Goal: Information Seeking & Learning: Learn about a topic

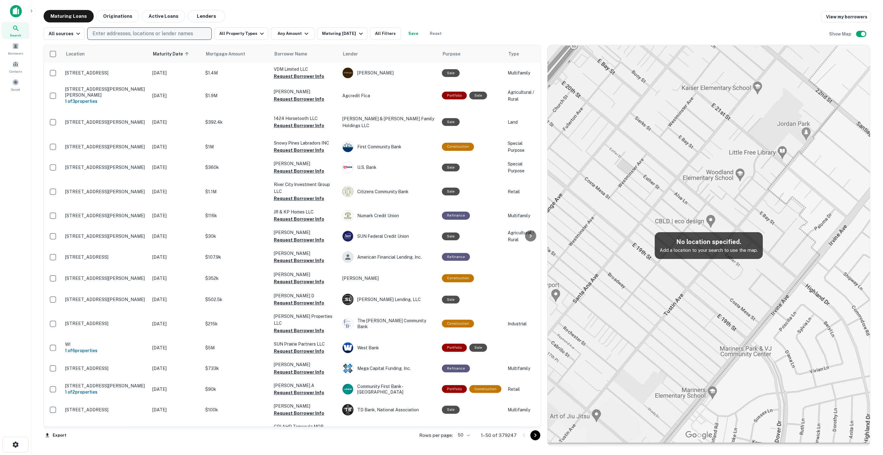
click at [156, 36] on p "Enter addresses, locations or lender names" at bounding box center [143, 33] width 101 height 7
click at [247, 30] on button "All Property Types" at bounding box center [241, 33] width 54 height 12
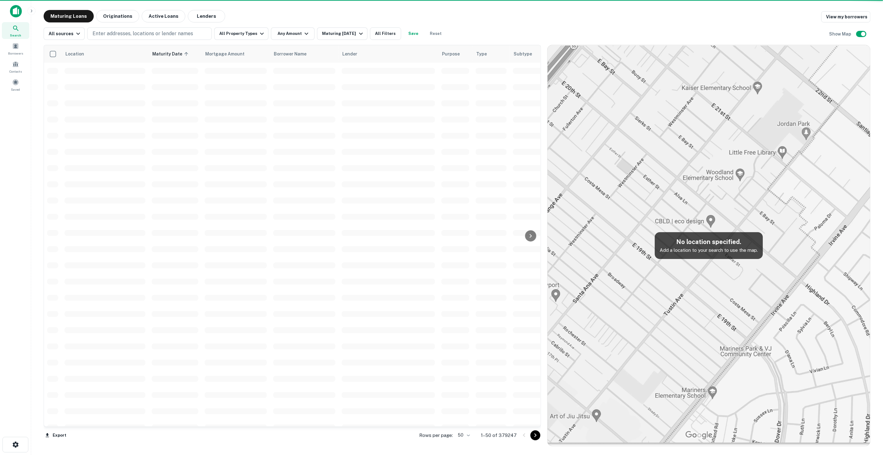
click at [221, 58] on th "Mortgage Amount" at bounding box center [236, 53] width 69 height 17
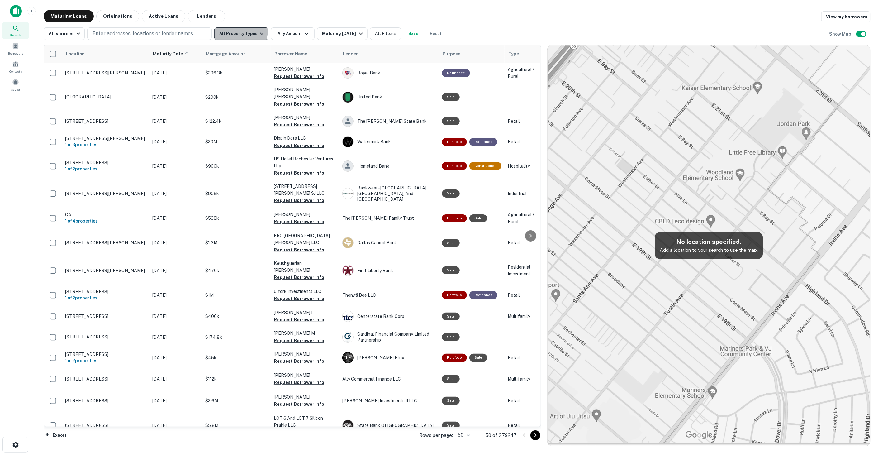
click at [237, 31] on button "All Property Types" at bounding box center [241, 33] width 54 height 12
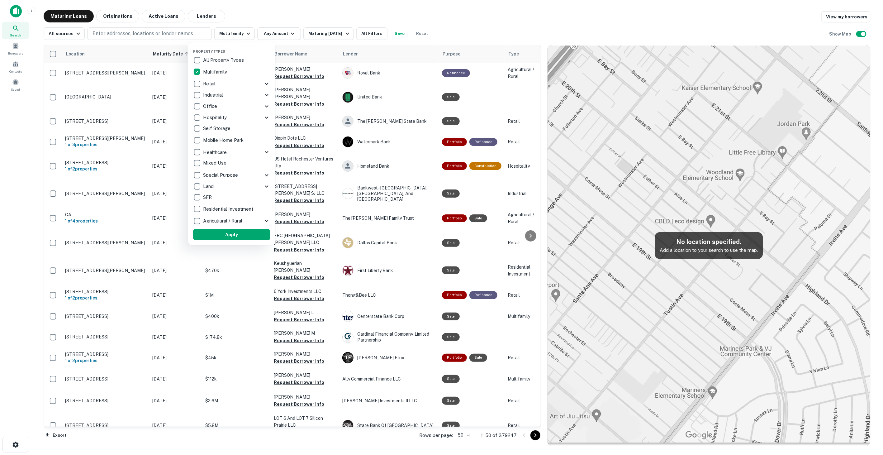
click at [330, 31] on div at bounding box center [441, 227] width 883 height 455
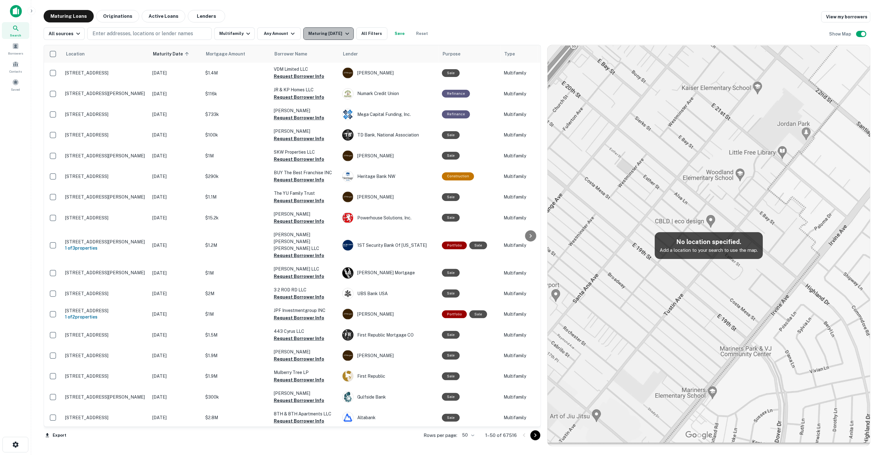
click at [338, 33] on div "Maturing In 1 Year" at bounding box center [329, 33] width 42 height 7
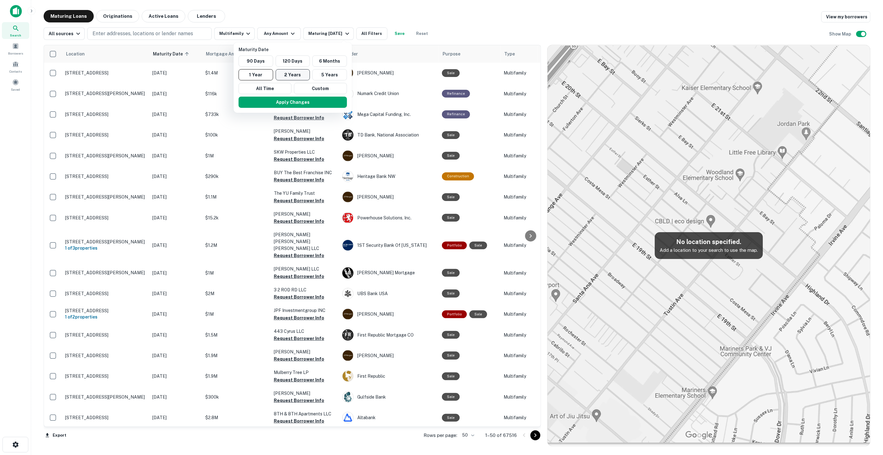
click at [290, 71] on button "2 Years" at bounding box center [293, 74] width 35 height 11
click at [368, 36] on div at bounding box center [441, 227] width 883 height 455
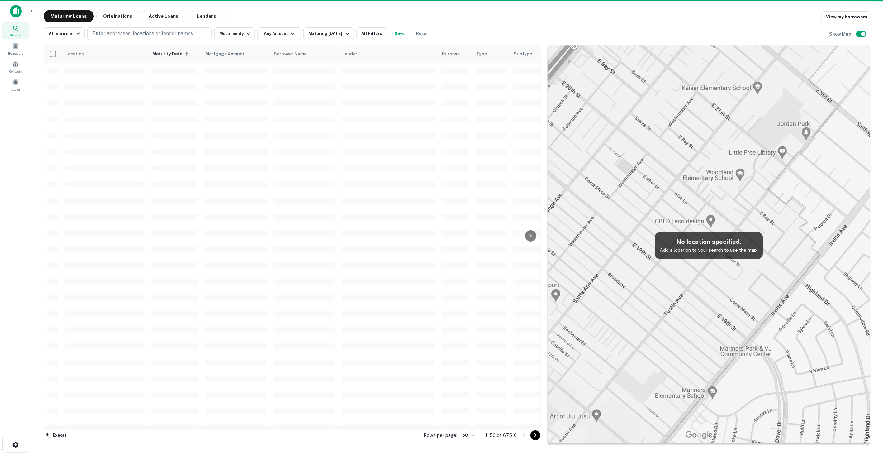
click at [367, 36] on div at bounding box center [441, 227] width 883 height 455
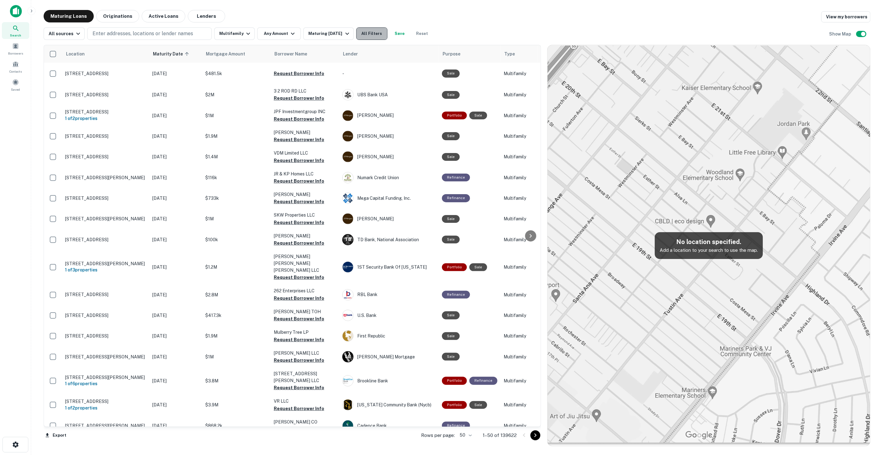
click at [366, 35] on button "All Filters" at bounding box center [371, 33] width 31 height 12
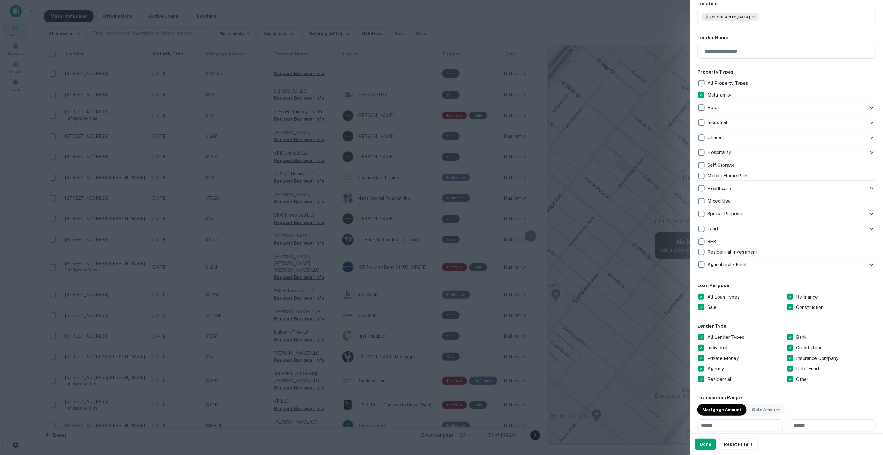
scroll to position [242, 0]
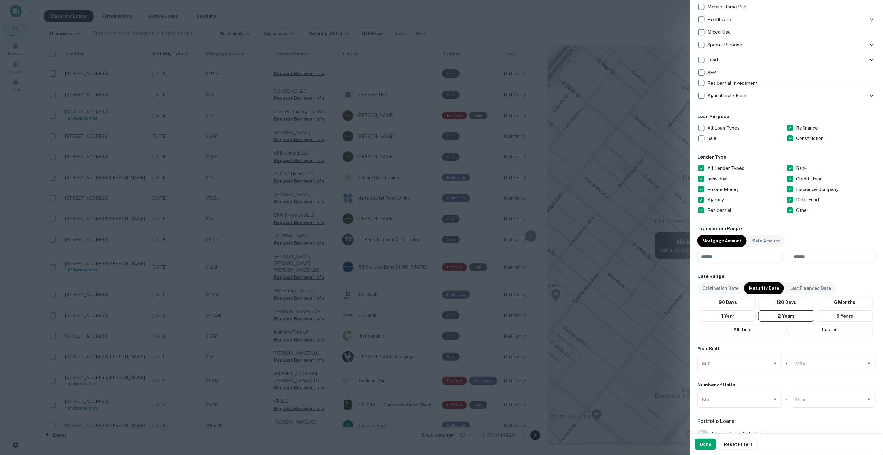
click at [716, 167] on p "All Lender Types" at bounding box center [727, 167] width 38 height 7
click at [800, 140] on p "Construction" at bounding box center [811, 138] width 29 height 7
click at [717, 196] on p "Agency" at bounding box center [717, 199] width 18 height 7
click at [748, 260] on input "number" at bounding box center [738, 256] width 81 height 12
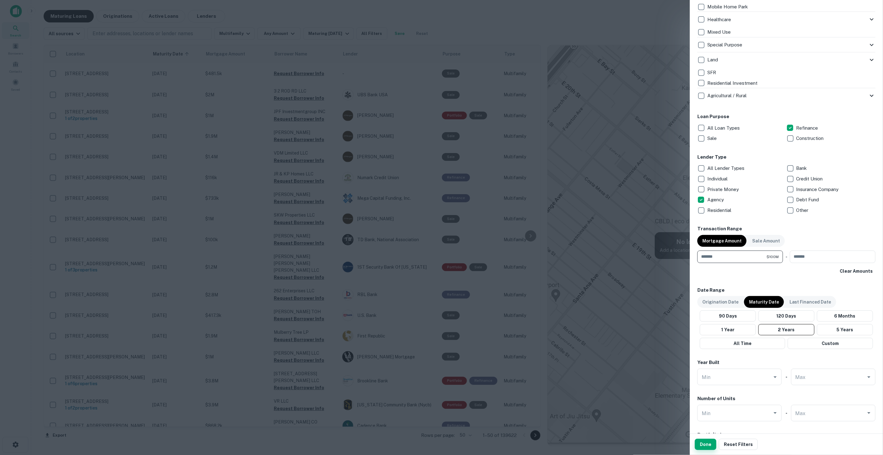
type input "*********"
drag, startPoint x: 707, startPoint y: 446, endPoint x: 710, endPoint y: 443, distance: 4.9
click at [707, 447] on button "Done" at bounding box center [705, 444] width 21 height 11
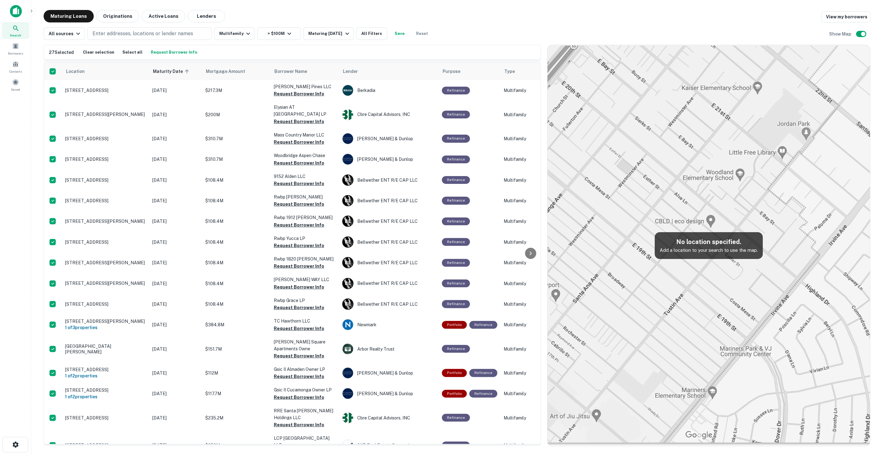
click at [162, 51] on button "Request Borrower Info" at bounding box center [174, 52] width 50 height 9
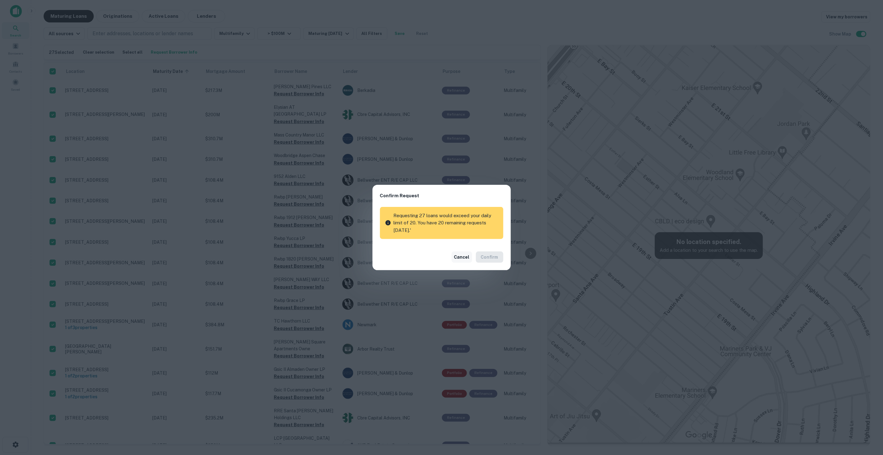
click at [465, 256] on button "Cancel" at bounding box center [462, 256] width 21 height 11
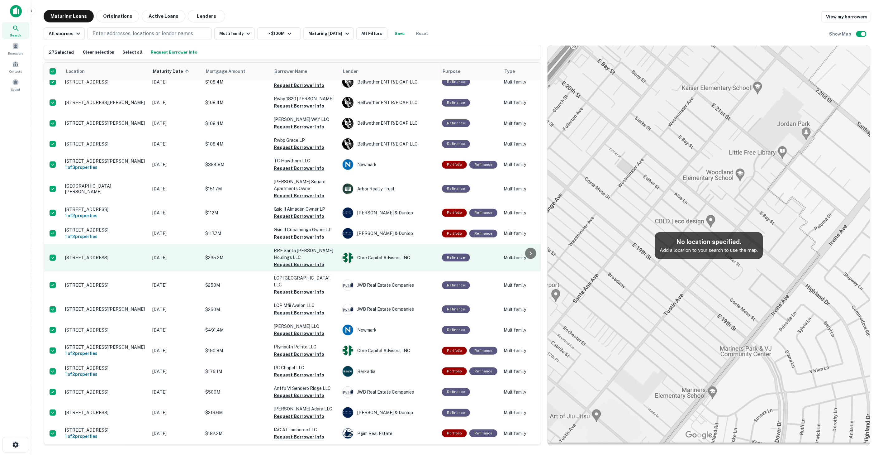
scroll to position [224, 0]
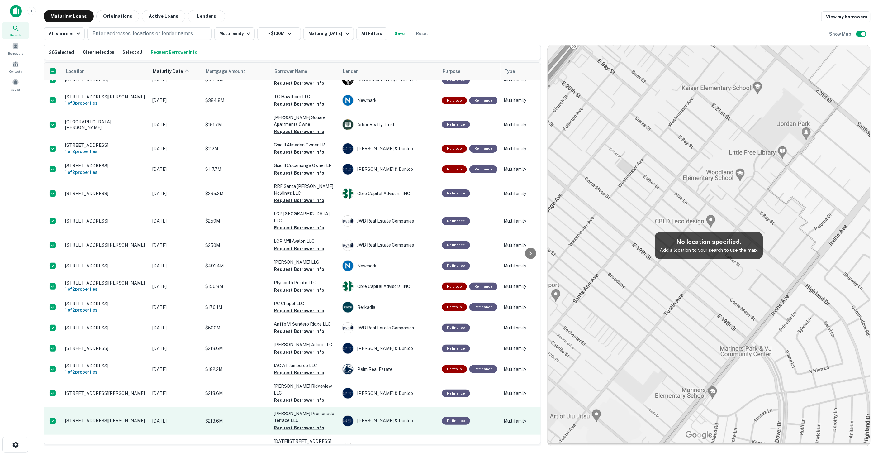
click at [51, 407] on td at bounding box center [53, 420] width 18 height 27
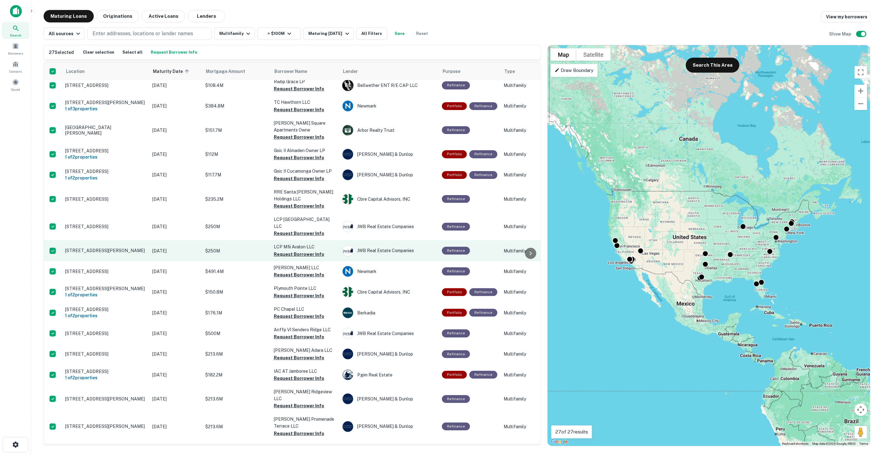
scroll to position [224, 0]
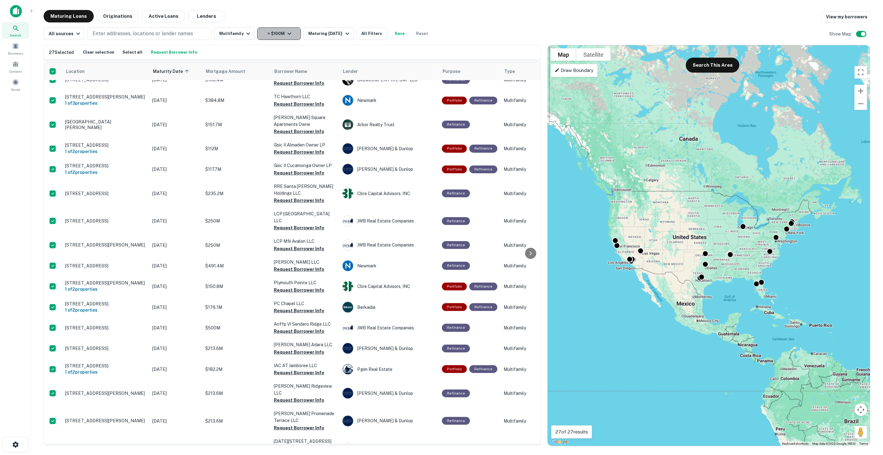
click at [266, 37] on button "> $100M" at bounding box center [279, 33] width 44 height 12
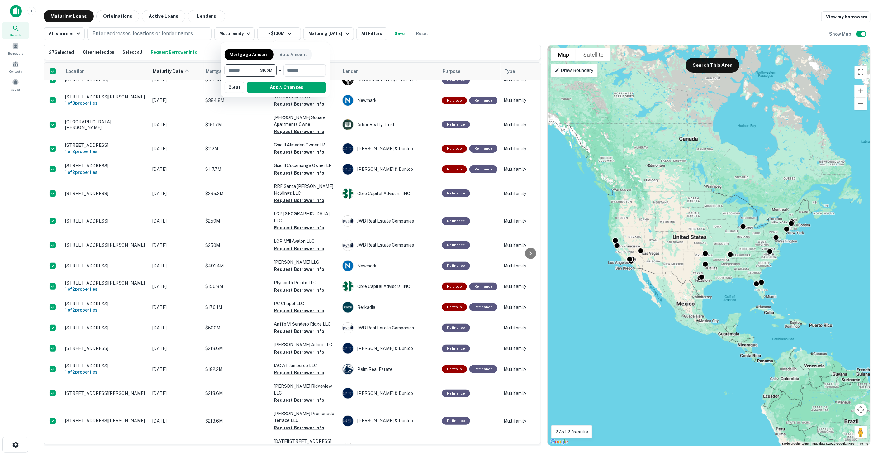
click at [321, 32] on div at bounding box center [441, 227] width 883 height 455
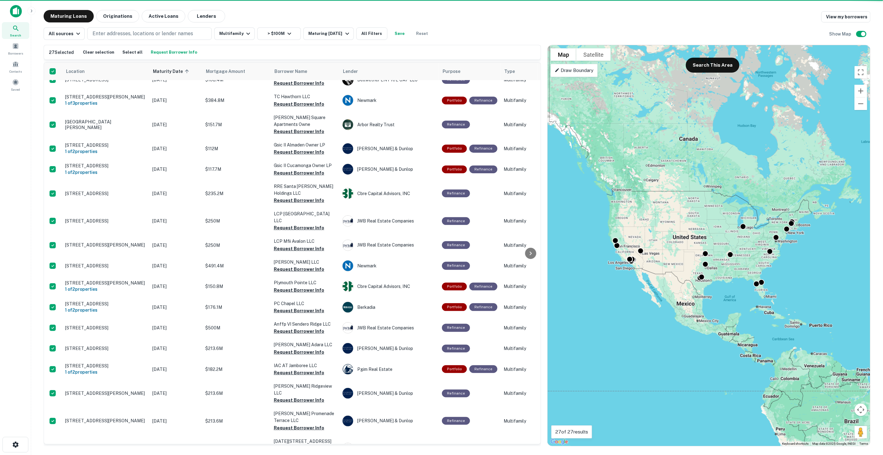
click at [324, 31] on div "Maturing [DATE]" at bounding box center [329, 33] width 42 height 7
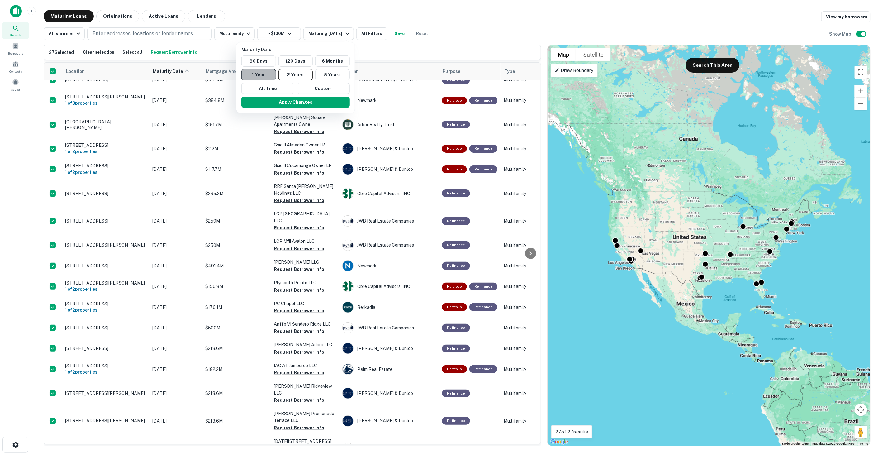
click at [258, 75] on button "1 Year" at bounding box center [258, 74] width 35 height 11
click at [268, 105] on button "Apply Changes" at bounding box center [293, 102] width 108 height 11
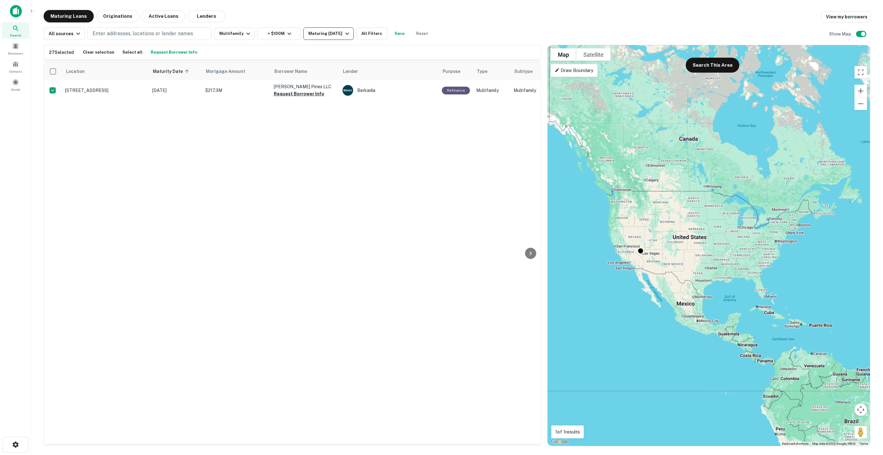
click at [324, 33] on div "Maturing In 1 Year" at bounding box center [329, 33] width 42 height 7
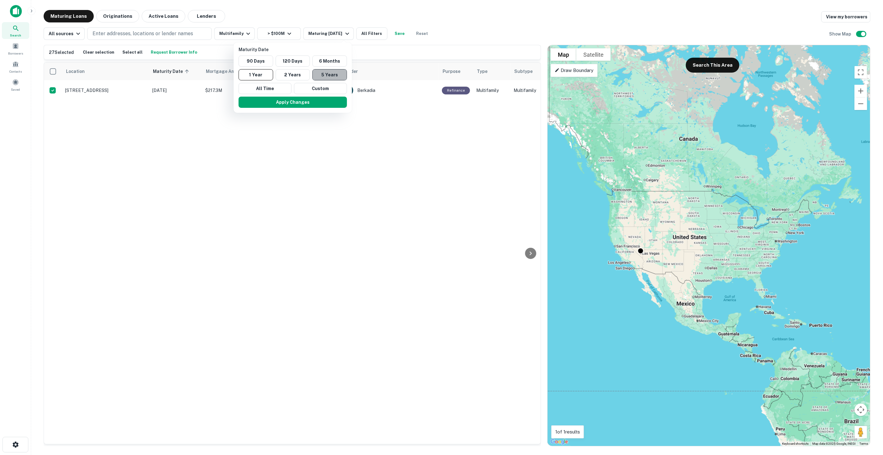
click at [336, 73] on button "5 Years" at bounding box center [329, 74] width 35 height 11
click at [314, 97] on button "Apply Changes" at bounding box center [296, 102] width 108 height 11
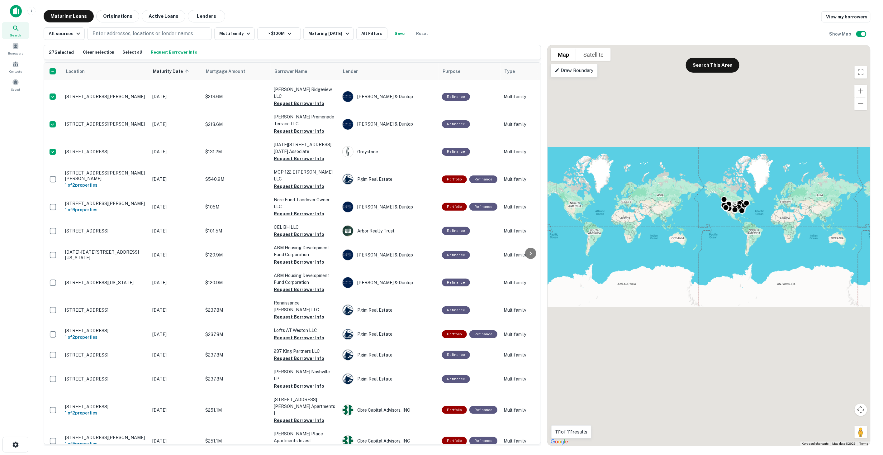
scroll to position [725, 0]
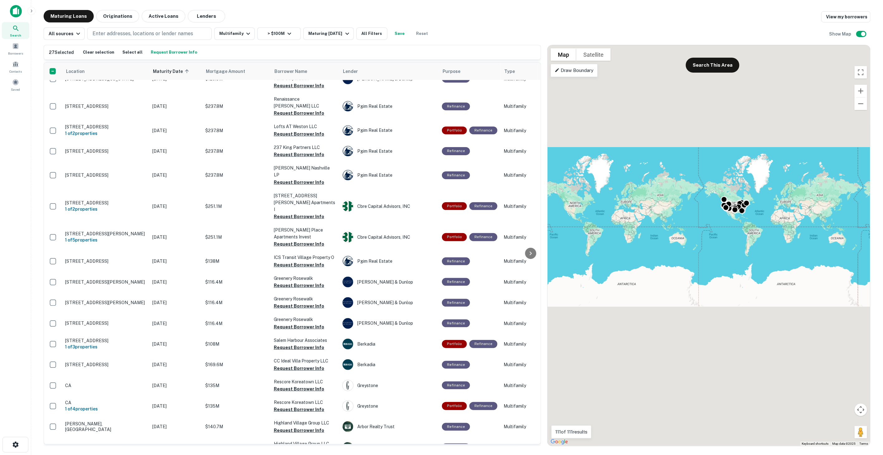
click at [60, 73] on th at bounding box center [53, 71] width 18 height 17
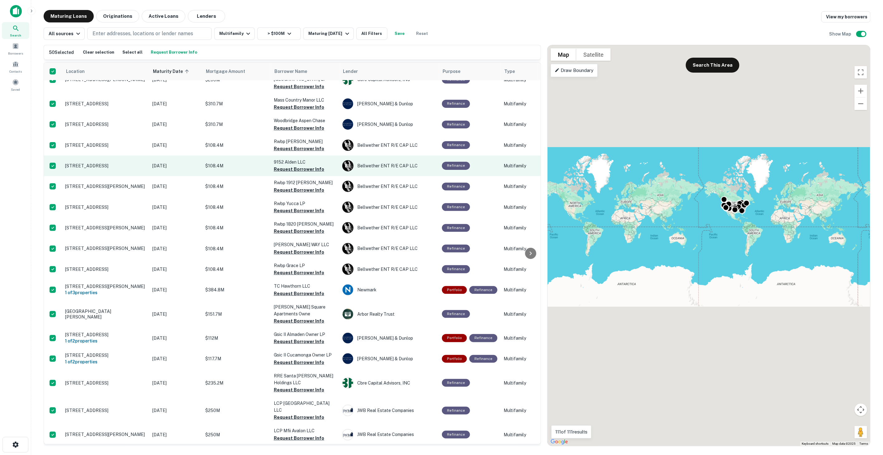
scroll to position [32, 0]
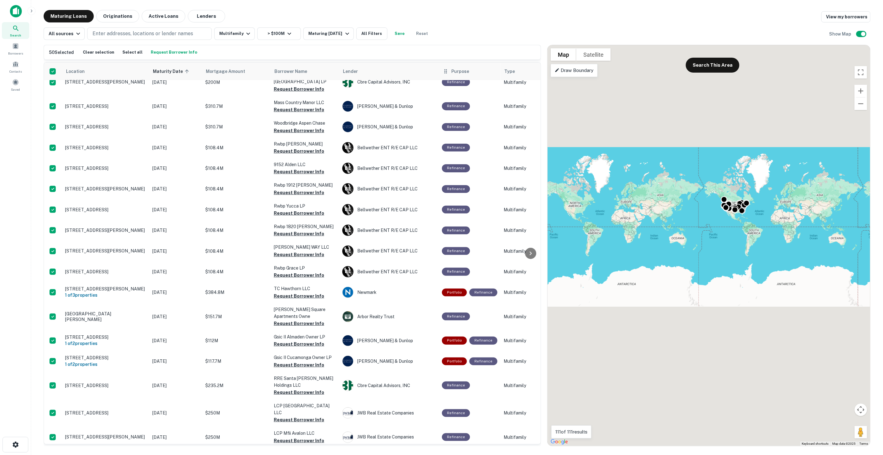
click at [457, 73] on span "Purpose" at bounding box center [460, 71] width 18 height 7
click at [446, 73] on icon at bounding box center [446, 71] width 2 height 4
click at [369, 35] on button "All Filters" at bounding box center [371, 33] width 31 height 12
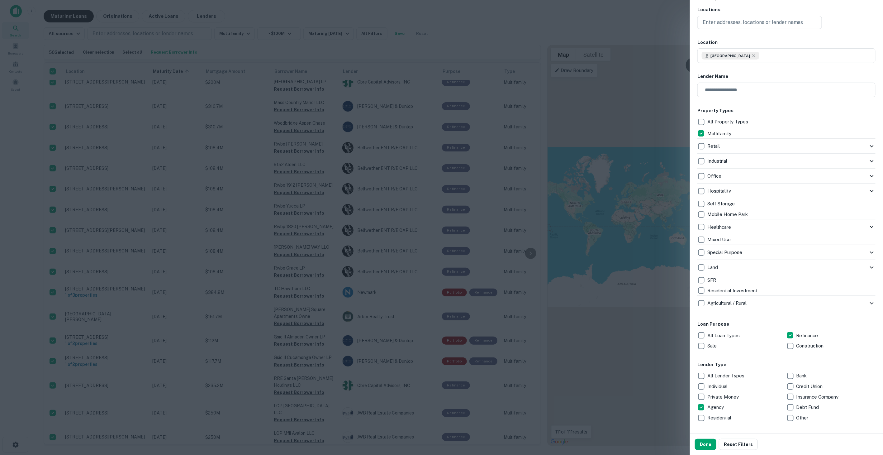
scroll to position [0, 0]
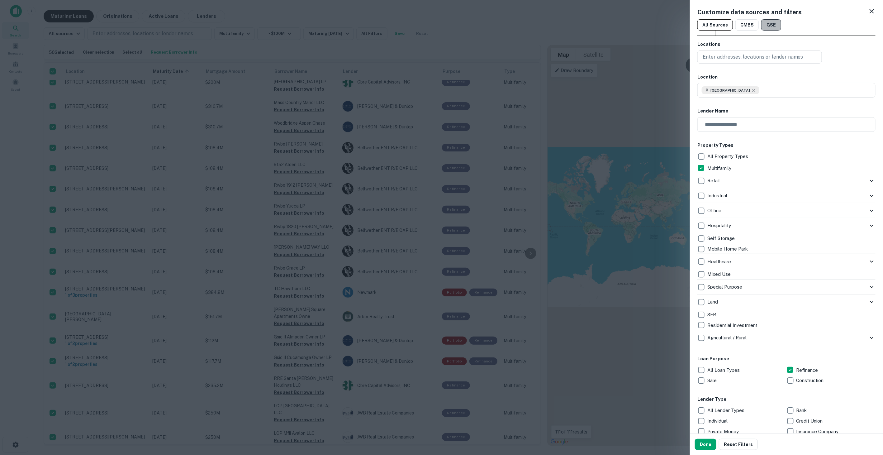
click at [769, 23] on button "GSE" at bounding box center [771, 24] width 20 height 11
click at [718, 26] on button "All Sources" at bounding box center [716, 24] width 36 height 11
click at [780, 22] on div "All Sources CMBS GSE" at bounding box center [787, 24] width 178 height 11
click at [776, 22] on button "GSE" at bounding box center [771, 24] width 20 height 11
click at [695, 0] on html "Search Borrowers Contacts Saved Maturing Loans Originations Active Loans Lender…" at bounding box center [441, 227] width 883 height 455
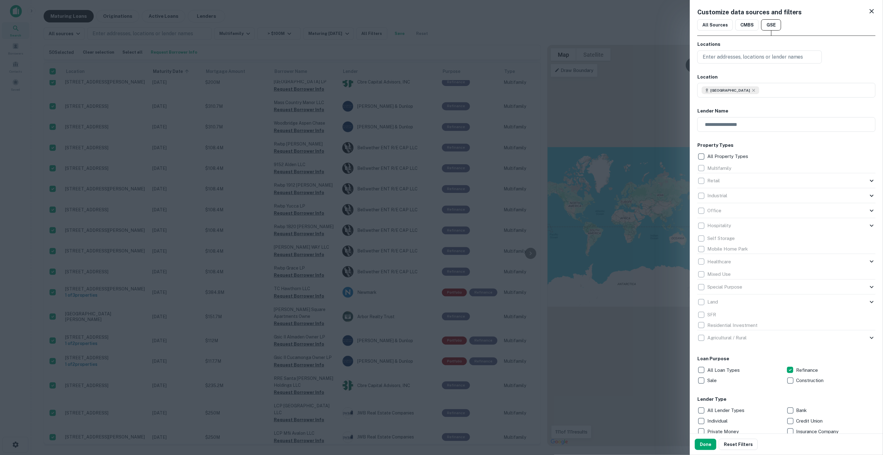
click at [707, 36] on div "Customize data sources and filters All Sources CMBS GSE Locations Enter address…" at bounding box center [786, 216] width 193 height 433
drag, startPoint x: 707, startPoint y: 30, endPoint x: 703, endPoint y: 30, distance: 3.4
click at [704, 30] on button "All Sources" at bounding box center [716, 24] width 36 height 11
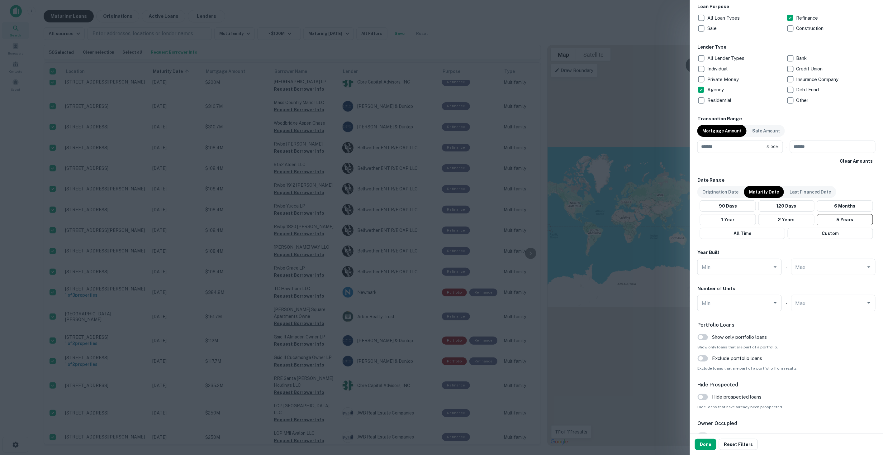
scroll to position [396, 0]
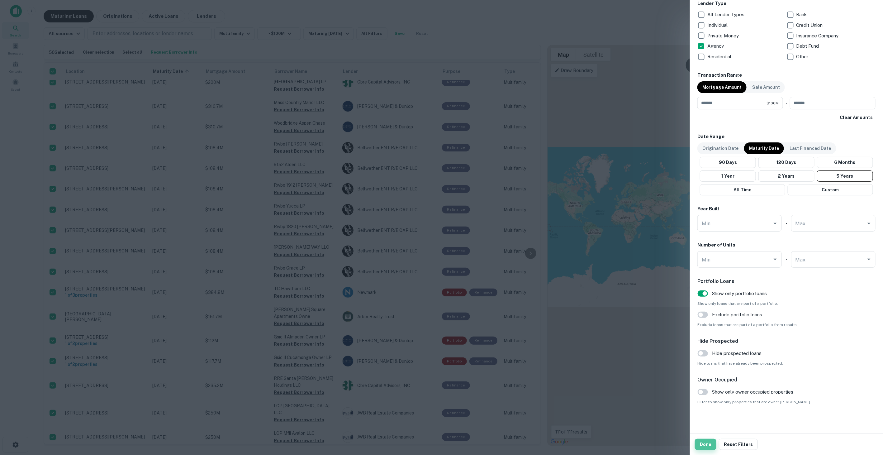
click at [712, 446] on button "Done" at bounding box center [705, 444] width 21 height 11
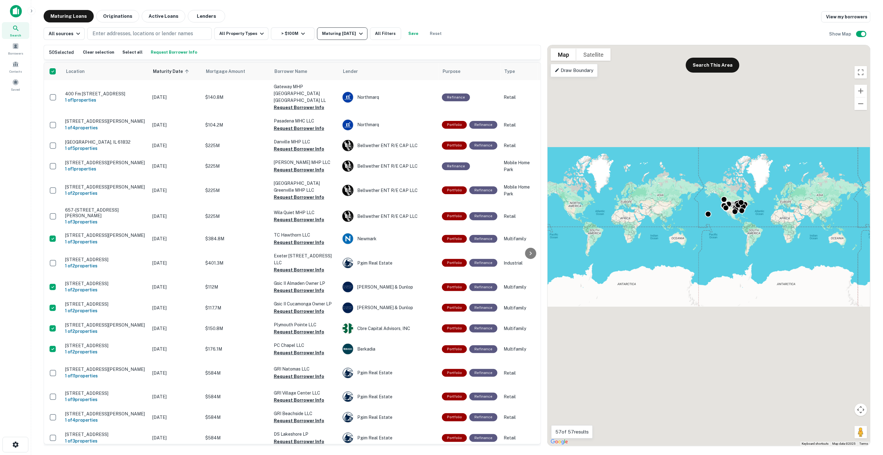
click at [339, 32] on div "Maturing In 5 Years" at bounding box center [343, 33] width 42 height 7
click at [309, 70] on button "2 Years" at bounding box center [309, 74] width 35 height 11
click at [309, 97] on button "Apply Changes" at bounding box center [309, 102] width 108 height 11
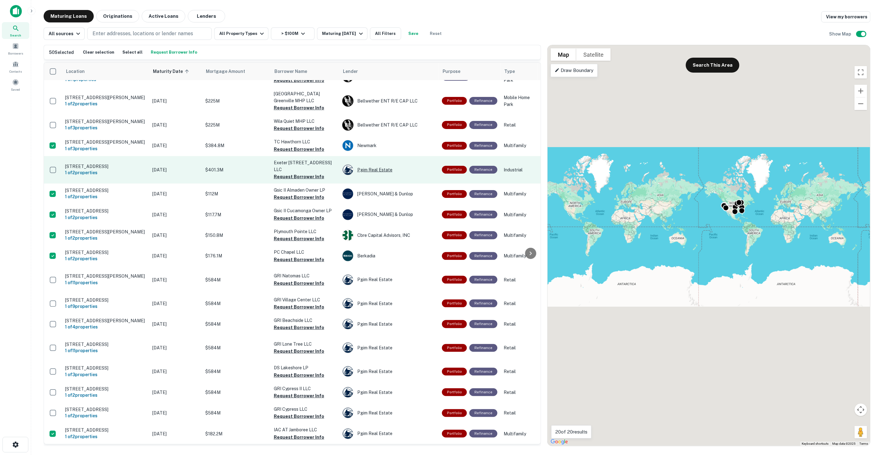
scroll to position [115, 0]
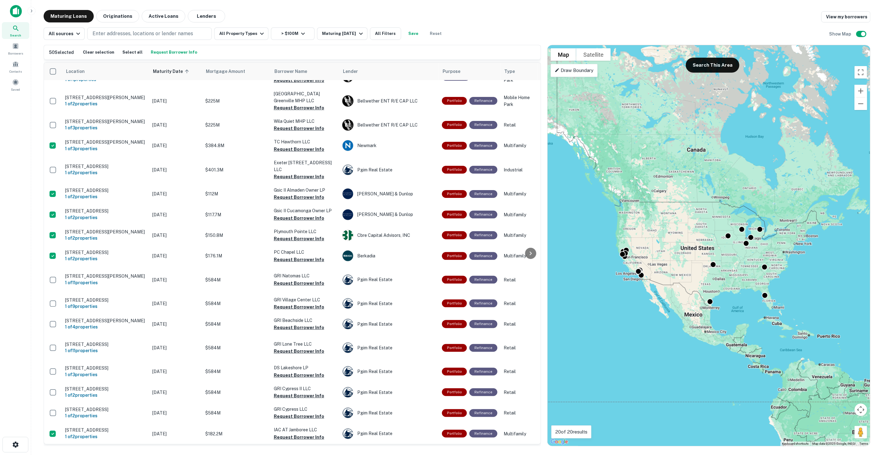
drag, startPoint x: 726, startPoint y: 299, endPoint x: 744, endPoint y: 319, distance: 26.7
click at [744, 319] on div "To activate drag with keyboard, press Alt + Enter. Once in keyboard drag state,…" at bounding box center [709, 245] width 323 height 401
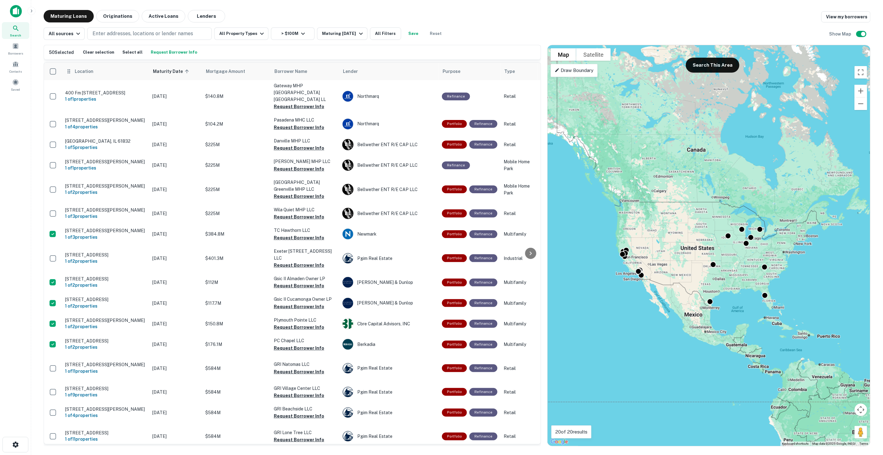
scroll to position [0, 0]
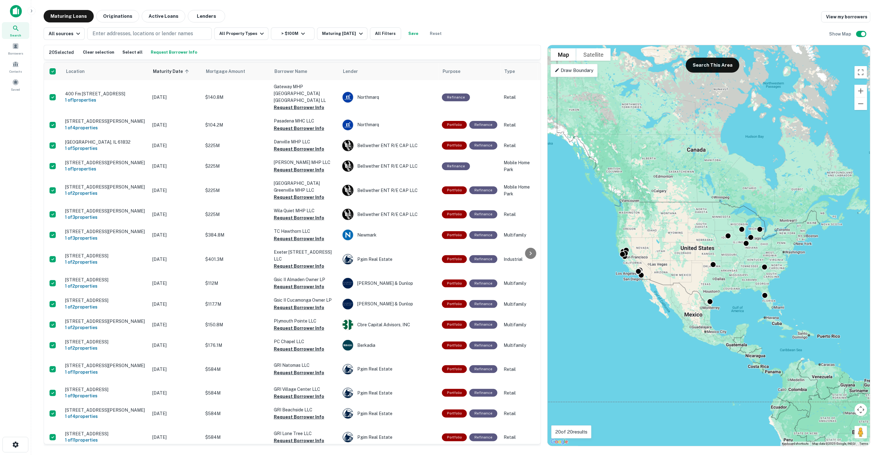
click at [167, 53] on button "Request Borrower Info" at bounding box center [174, 52] width 50 height 9
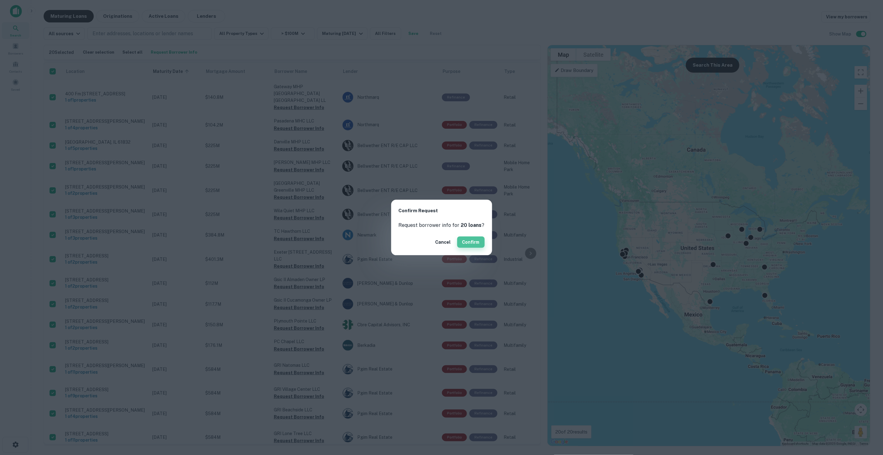
click at [463, 239] on button "Confirm" at bounding box center [470, 241] width 27 height 11
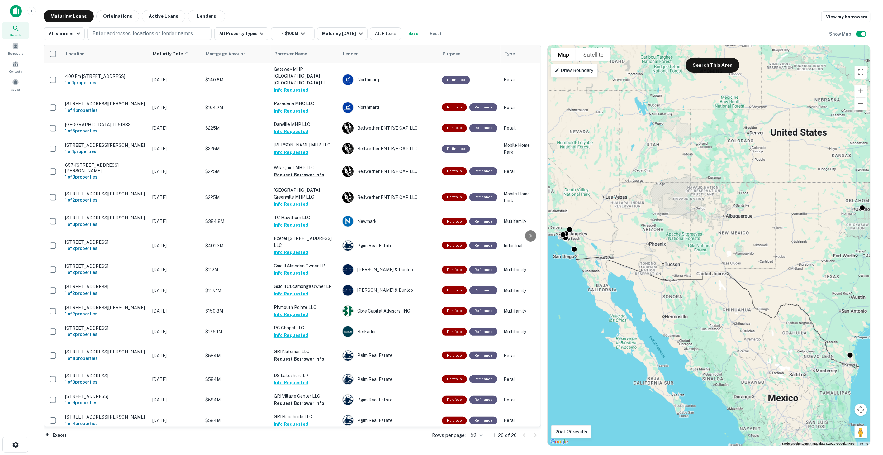
drag, startPoint x: 658, startPoint y: 276, endPoint x: 832, endPoint y: 255, distance: 175.1
click at [832, 255] on div "To activate drag with keyboard, press Alt + Enter. Once in keyboard drag state,…" at bounding box center [709, 245] width 323 height 401
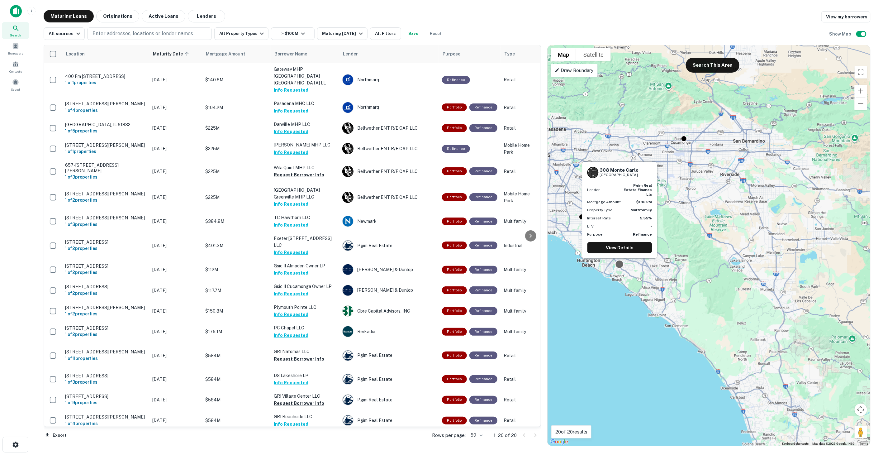
click at [620, 267] on div at bounding box center [619, 264] width 9 height 9
click at [624, 244] on link "View Details" at bounding box center [620, 247] width 65 height 11
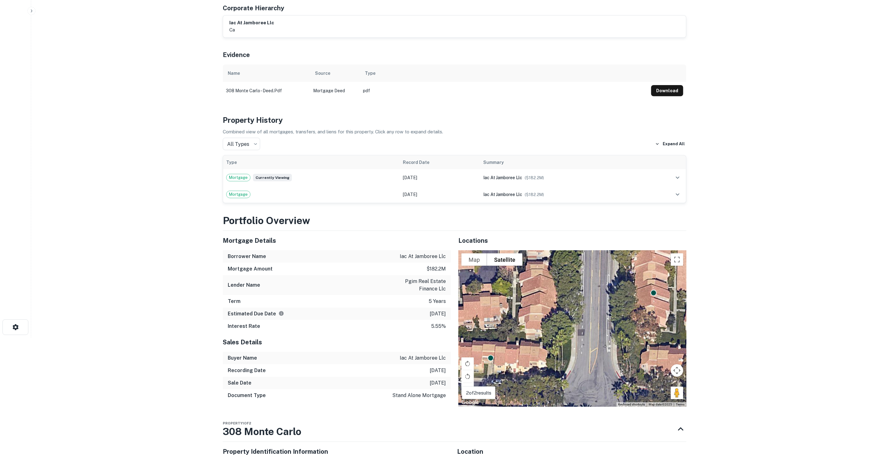
scroll to position [207, 0]
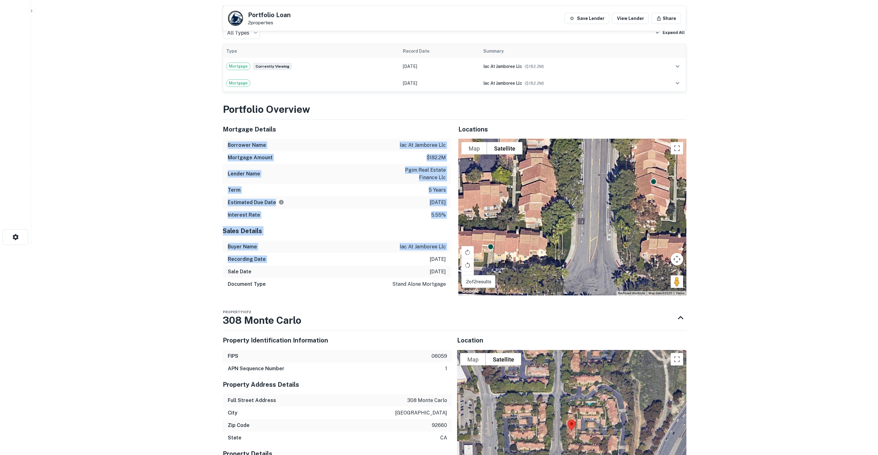
drag, startPoint x: 331, startPoint y: 140, endPoint x: 391, endPoint y: 253, distance: 128.2
click at [391, 253] on div "Mortgage Details Borrower Name iac at jamboree llc Mortgage Amount $182.2m Lend…" at bounding box center [333, 208] width 236 height 176
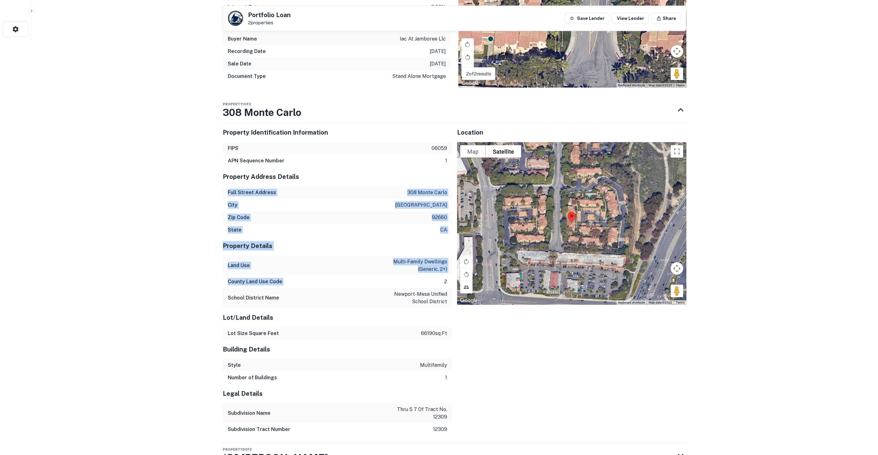
drag, startPoint x: 368, startPoint y: 180, endPoint x: 432, endPoint y: 287, distance: 125.0
click at [427, 281] on div "Property Identification Information FIPS 06059 APN Sequence Number 1 Property A…" at bounding box center [337, 279] width 229 height 313
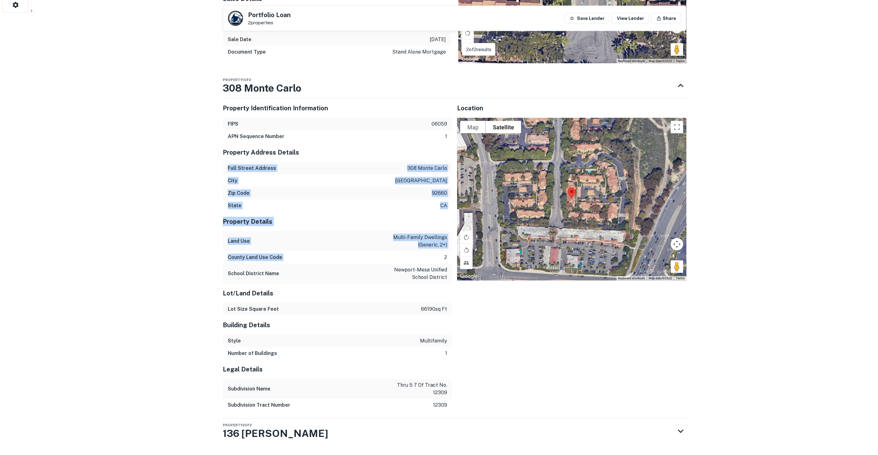
scroll to position [457, 0]
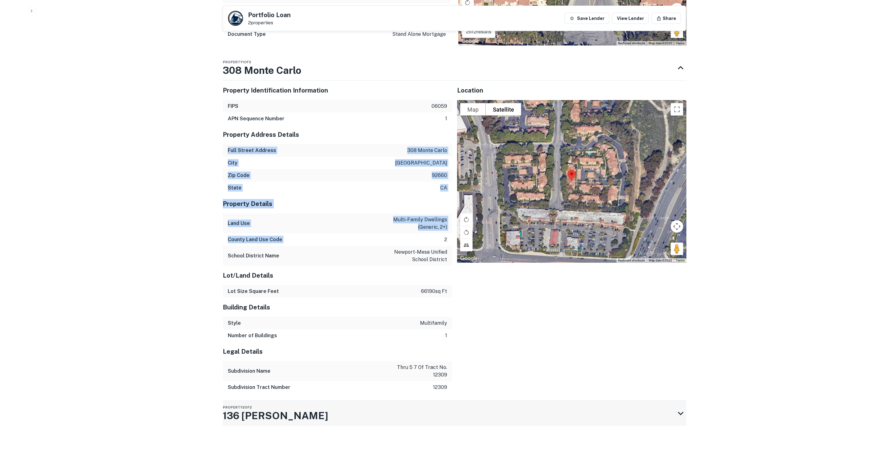
click at [677, 424] on div "Property 2 of 2 136 Laurent" at bounding box center [455, 413] width 464 height 25
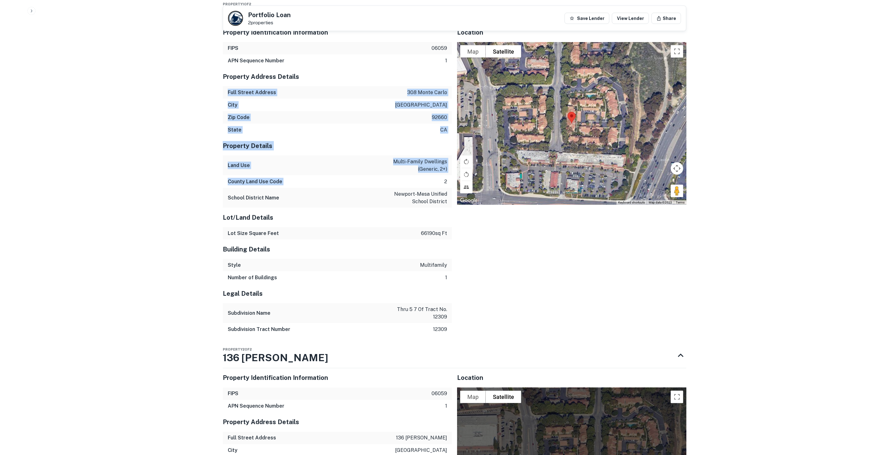
scroll to position [308, 0]
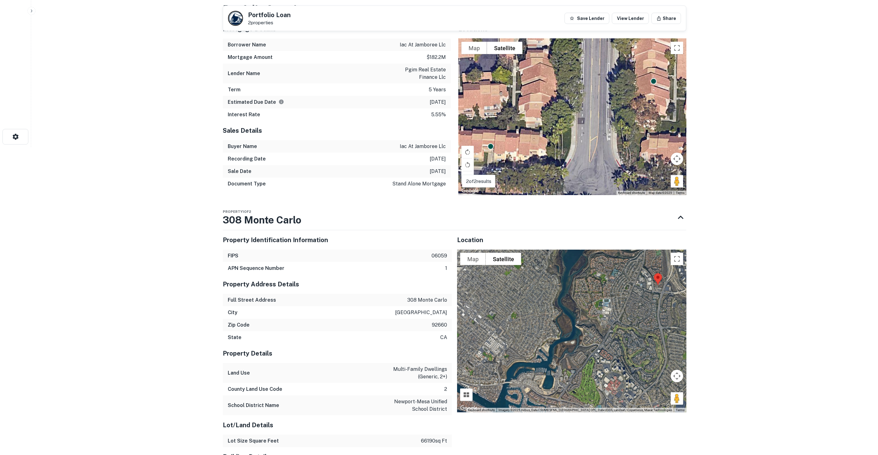
drag, startPoint x: 560, startPoint y: 377, endPoint x: 661, endPoint y: 285, distance: 136.5
click at [661, 286] on div at bounding box center [571, 331] width 229 height 163
drag, startPoint x: 660, startPoint y: 285, endPoint x: 641, endPoint y: 296, distance: 22.8
click at [651, 287] on img at bounding box center [657, 279] width 13 height 17
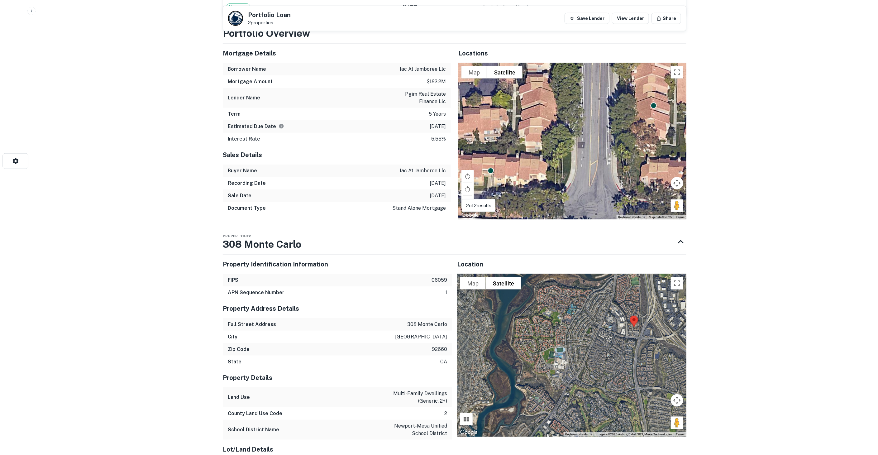
scroll to position [273, 0]
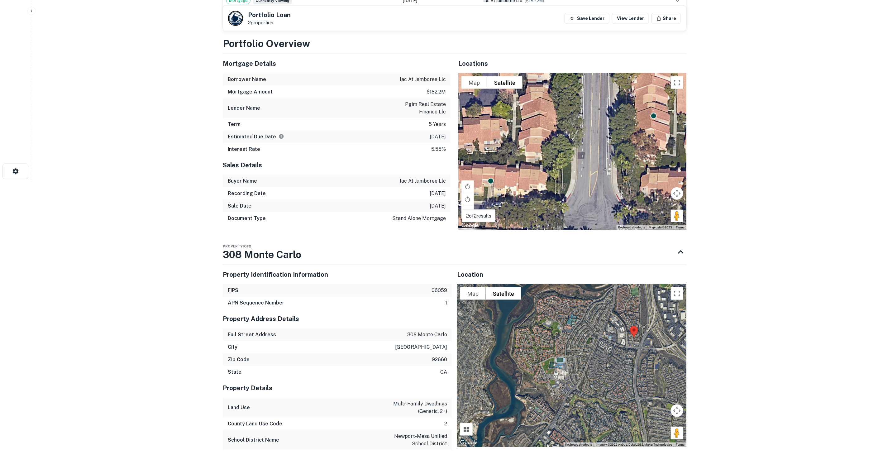
click at [641, 296] on div at bounding box center [571, 365] width 229 height 163
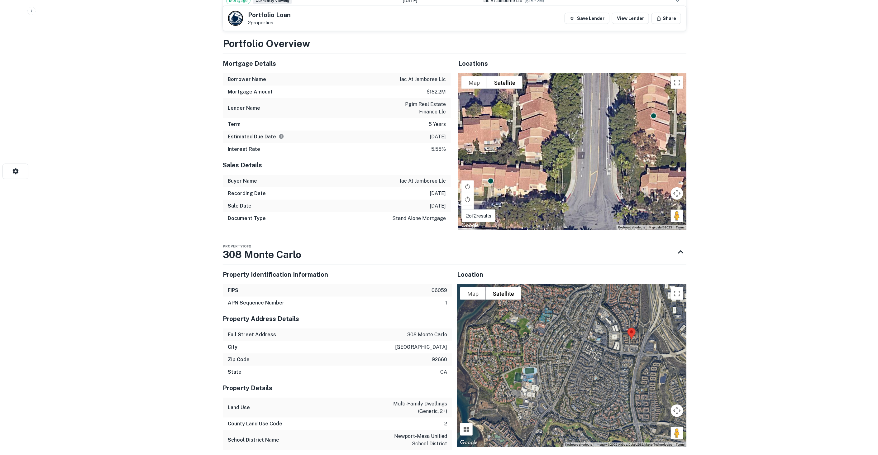
click at [639, 300] on div at bounding box center [571, 365] width 229 height 163
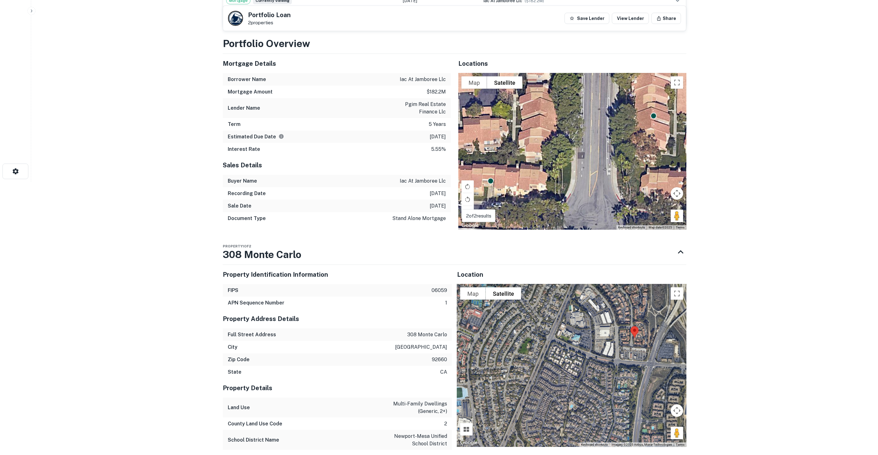
drag, startPoint x: 602, startPoint y: 343, endPoint x: 594, endPoint y: 347, distance: 8.8
click at [586, 345] on div at bounding box center [571, 365] width 229 height 163
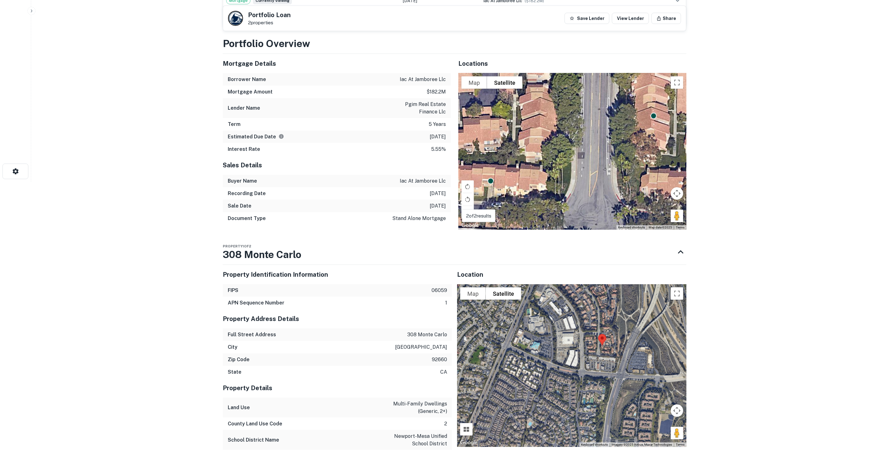
drag, startPoint x: 629, startPoint y: 349, endPoint x: 590, endPoint y: 357, distance: 40.4
click at [590, 357] on div at bounding box center [571, 365] width 229 height 163
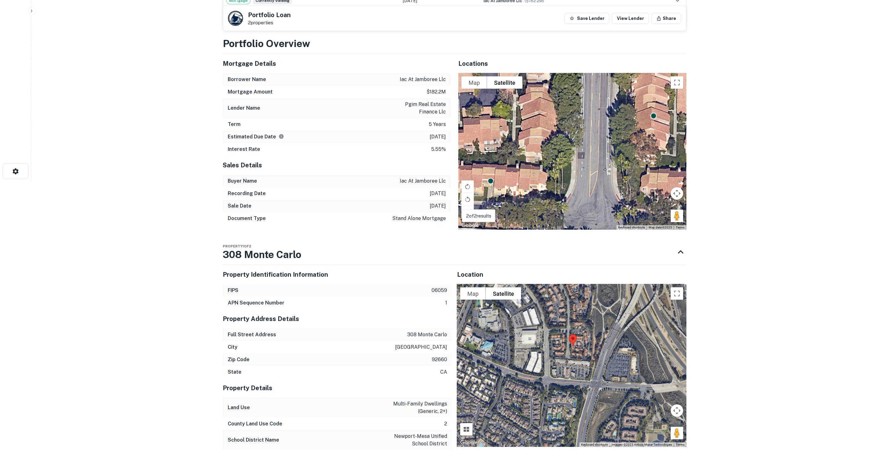
click at [591, 357] on div at bounding box center [571, 365] width 229 height 163
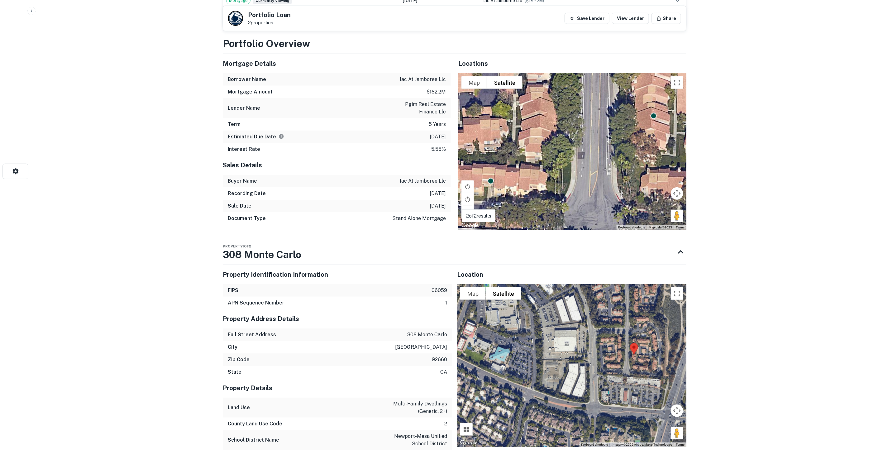
drag, startPoint x: 599, startPoint y: 360, endPoint x: 635, endPoint y: 367, distance: 36.7
click at [635, 376] on div at bounding box center [571, 365] width 229 height 163
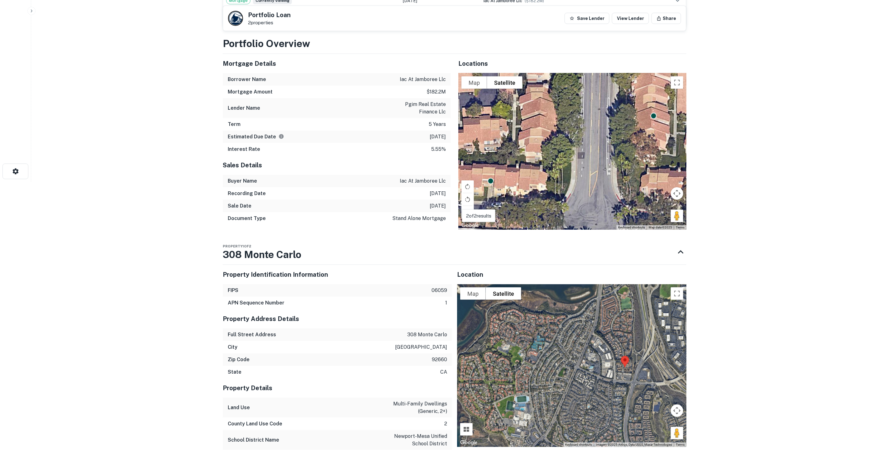
drag, startPoint x: 635, startPoint y: 361, endPoint x: 629, endPoint y: 369, distance: 9.3
click at [629, 369] on div at bounding box center [571, 365] width 229 height 163
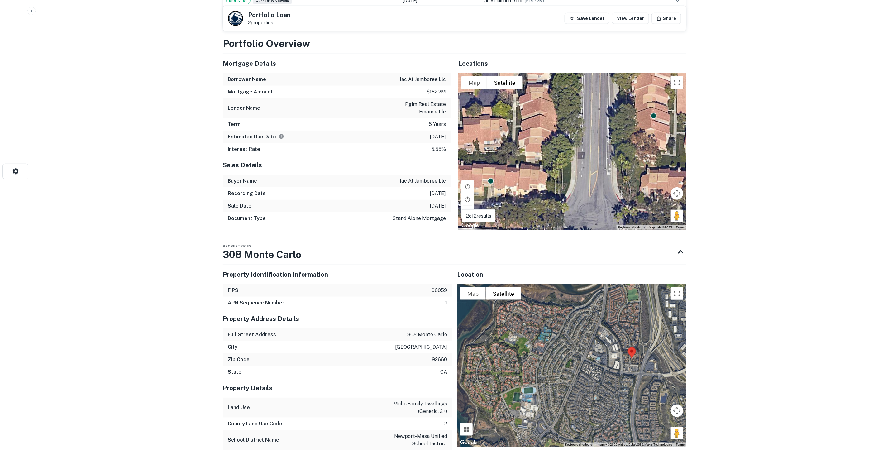
drag, startPoint x: 629, startPoint y: 369, endPoint x: 636, endPoint y: 357, distance: 13.7
click at [636, 357] on div at bounding box center [571, 365] width 229 height 163
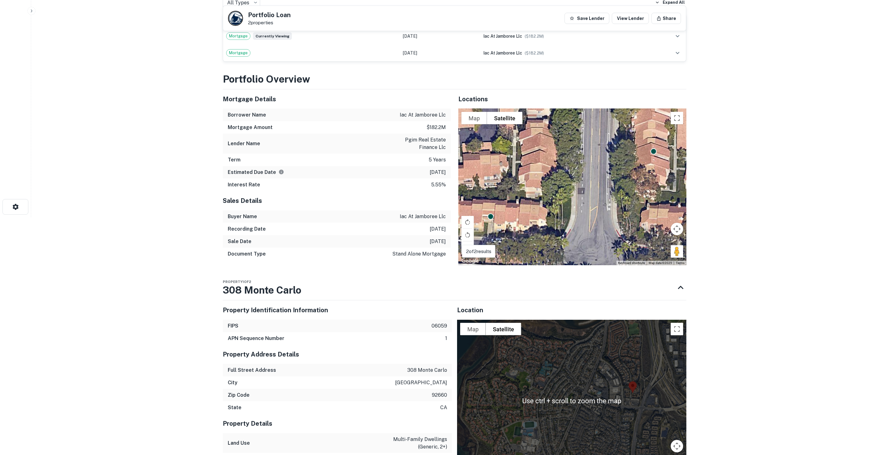
scroll to position [377, 0]
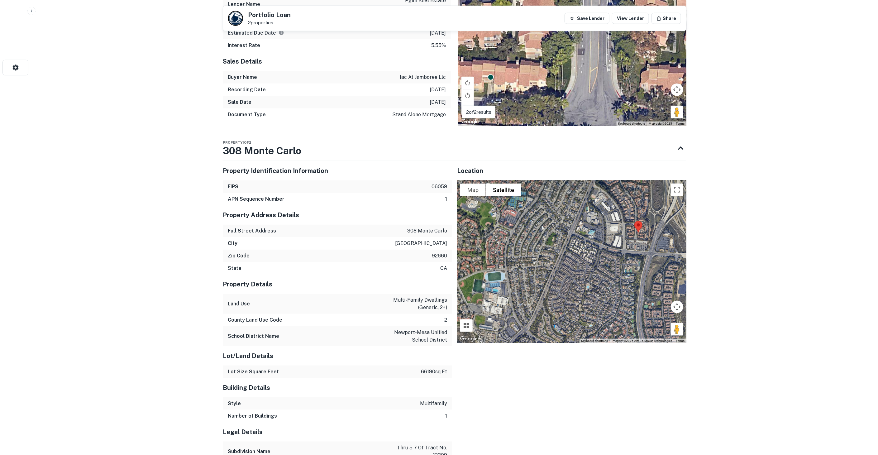
click at [616, 304] on div at bounding box center [571, 261] width 229 height 163
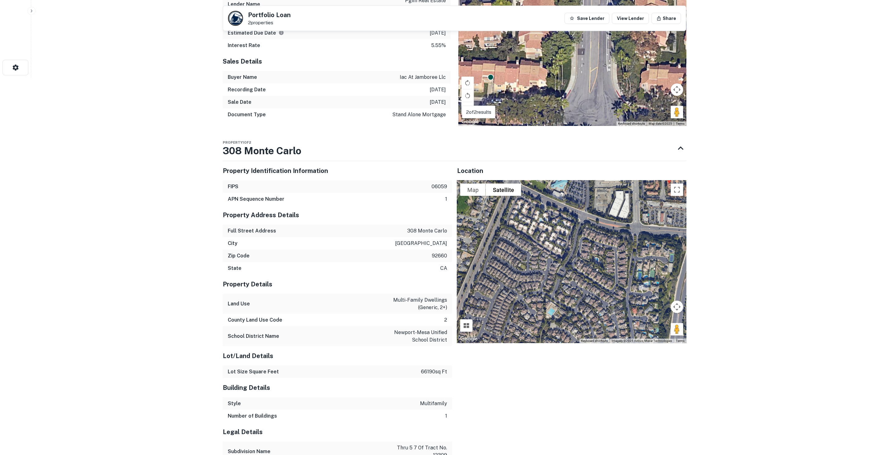
drag, startPoint x: 601, startPoint y: 304, endPoint x: 613, endPoint y: 352, distance: 49.6
click at [613, 352] on div "Location To navigate the map with touch gestures double-tap and hold your finge…" at bounding box center [569, 315] width 234 height 318
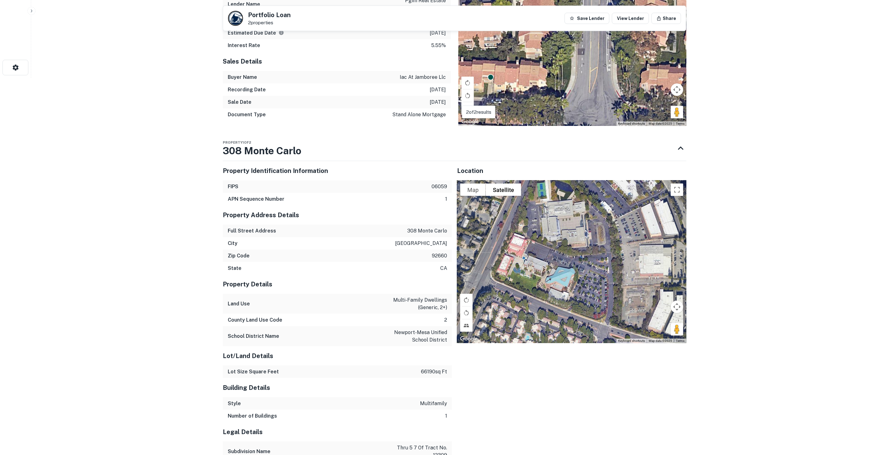
click at [583, 285] on div at bounding box center [571, 261] width 229 height 163
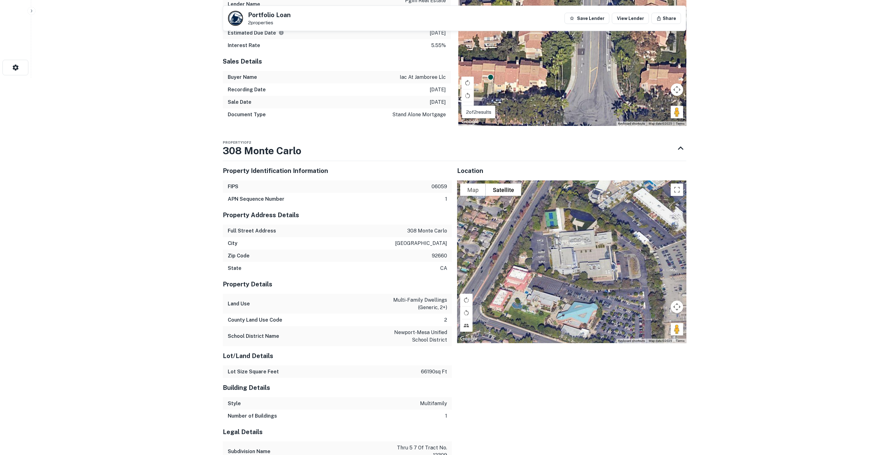
drag, startPoint x: 587, startPoint y: 283, endPoint x: 603, endPoint y: 311, distance: 33.0
click at [603, 311] on div at bounding box center [571, 261] width 229 height 163
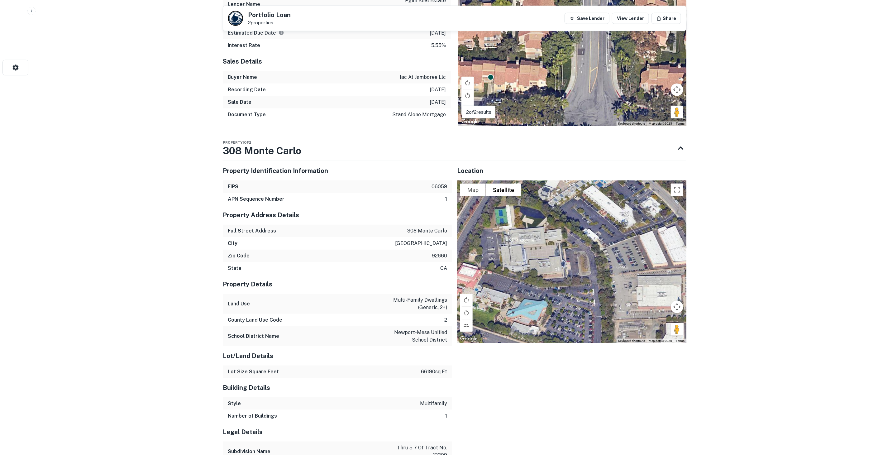
drag, startPoint x: 563, startPoint y: 275, endPoint x: 532, endPoint y: 274, distance: 31.2
click at [532, 274] on div at bounding box center [571, 261] width 229 height 163
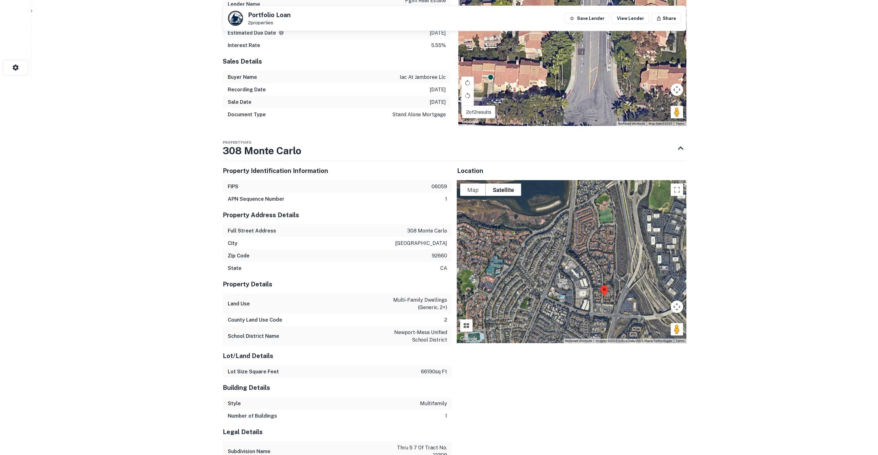
drag, startPoint x: 591, startPoint y: 274, endPoint x: 569, endPoint y: 291, distance: 28.4
click at [574, 286] on div at bounding box center [571, 261] width 229 height 163
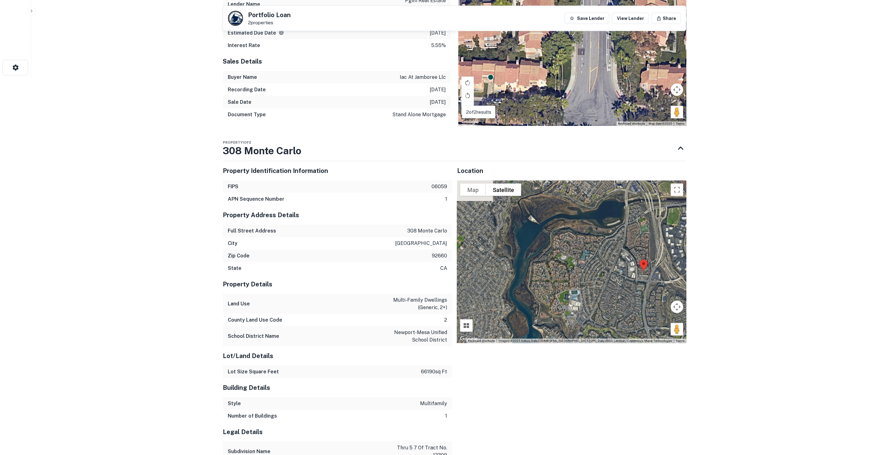
drag, startPoint x: 568, startPoint y: 292, endPoint x: 625, endPoint y: 268, distance: 61.9
click at [625, 268] on div at bounding box center [571, 261] width 229 height 163
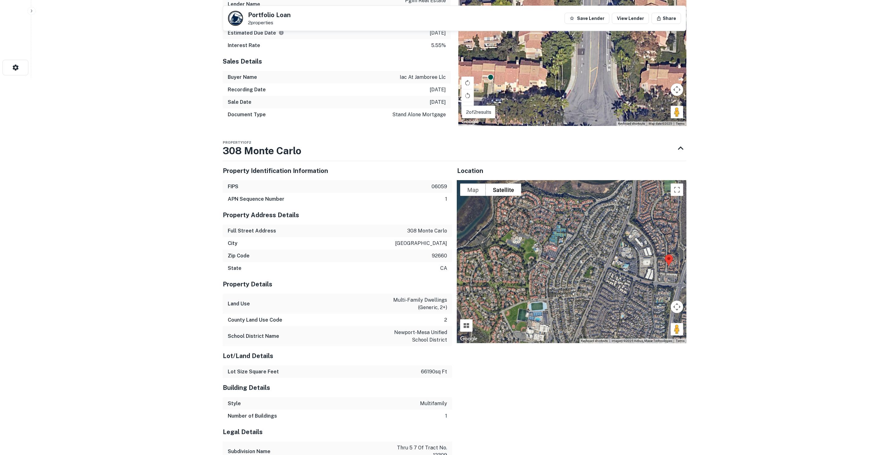
click at [620, 271] on div at bounding box center [571, 261] width 229 height 163
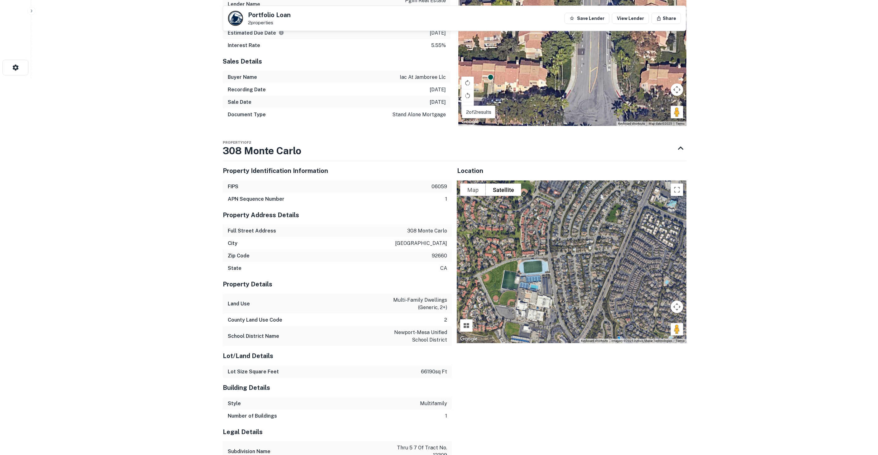
drag, startPoint x: 585, startPoint y: 296, endPoint x: 630, endPoint y: 233, distance: 77.5
click at [630, 233] on div at bounding box center [571, 261] width 229 height 163
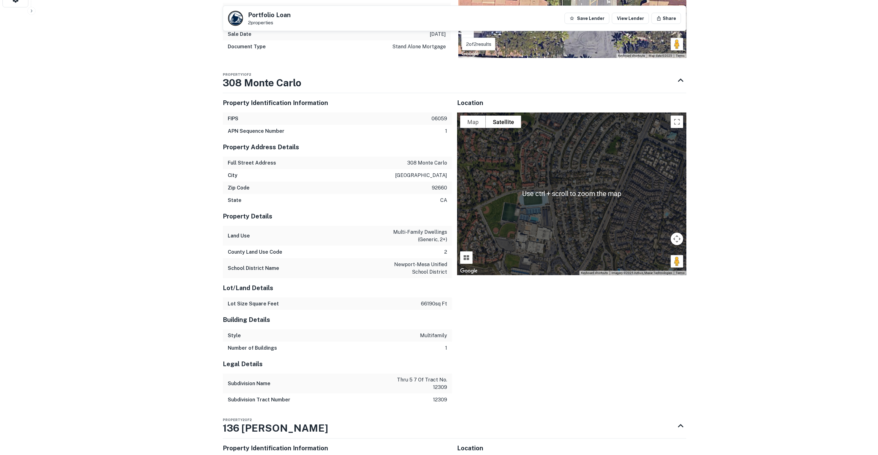
click at [601, 257] on div at bounding box center [571, 193] width 229 height 163
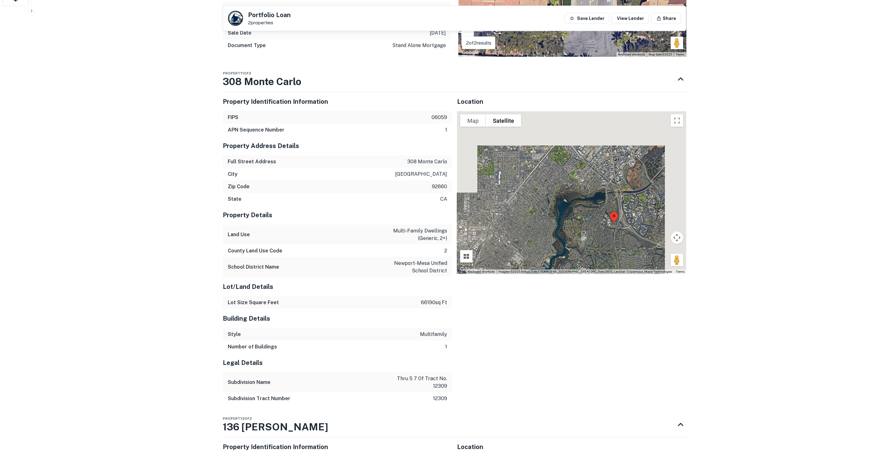
drag, startPoint x: 601, startPoint y: 223, endPoint x: 593, endPoint y: 236, distance: 15.1
click at [593, 236] on div at bounding box center [571, 192] width 229 height 163
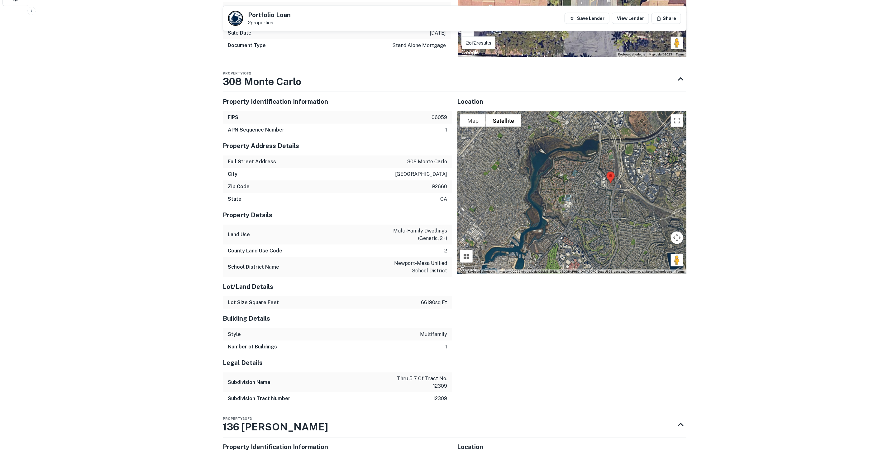
drag, startPoint x: 591, startPoint y: 241, endPoint x: 578, endPoint y: 205, distance: 38.3
click at [578, 205] on div at bounding box center [571, 192] width 229 height 163
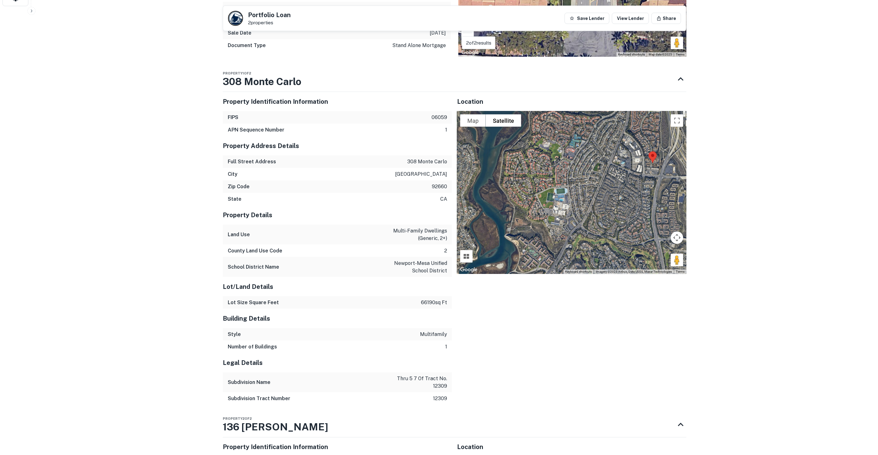
drag, startPoint x: 572, startPoint y: 198, endPoint x: 575, endPoint y: 199, distance: 3.5
click at [575, 199] on div at bounding box center [571, 192] width 229 height 163
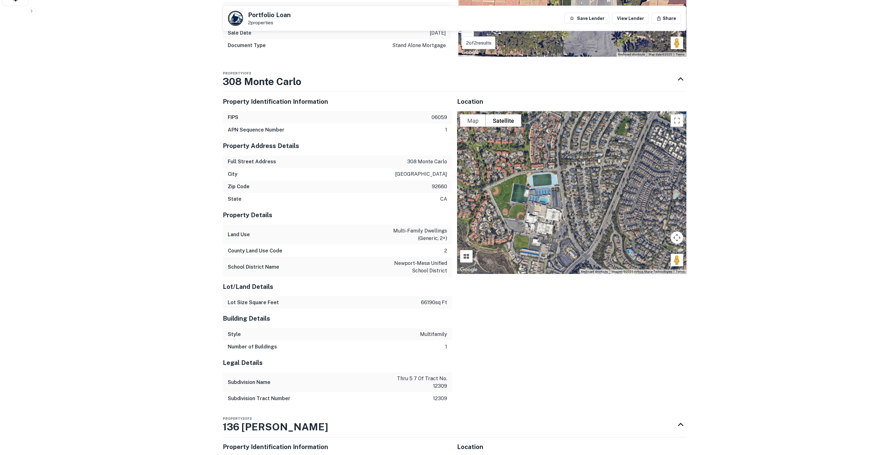
click at [568, 192] on div at bounding box center [571, 192] width 229 height 163
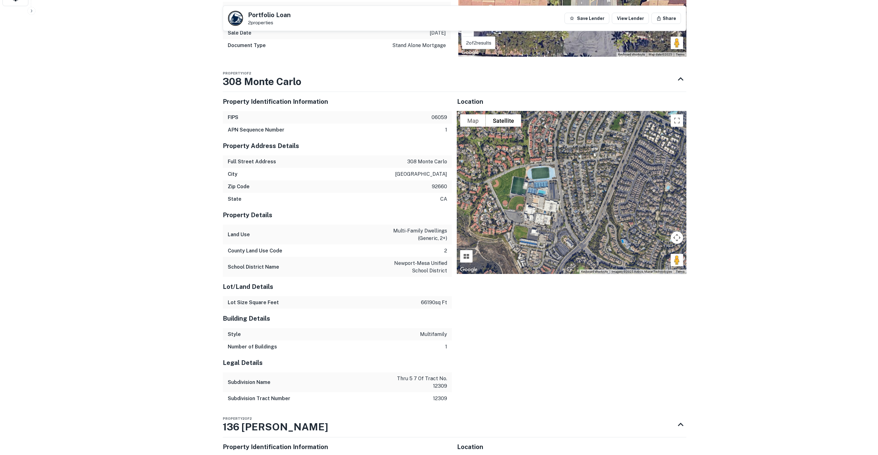
drag, startPoint x: 568, startPoint y: 192, endPoint x: 565, endPoint y: 186, distance: 7.1
click at [565, 186] on div at bounding box center [571, 192] width 229 height 163
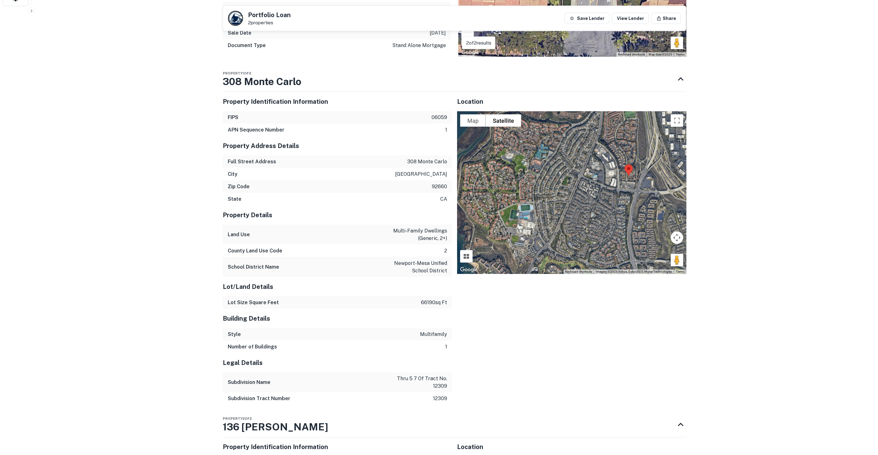
drag, startPoint x: 560, startPoint y: 199, endPoint x: 554, endPoint y: 205, distance: 8.6
click at [554, 205] on div at bounding box center [571, 192] width 229 height 163
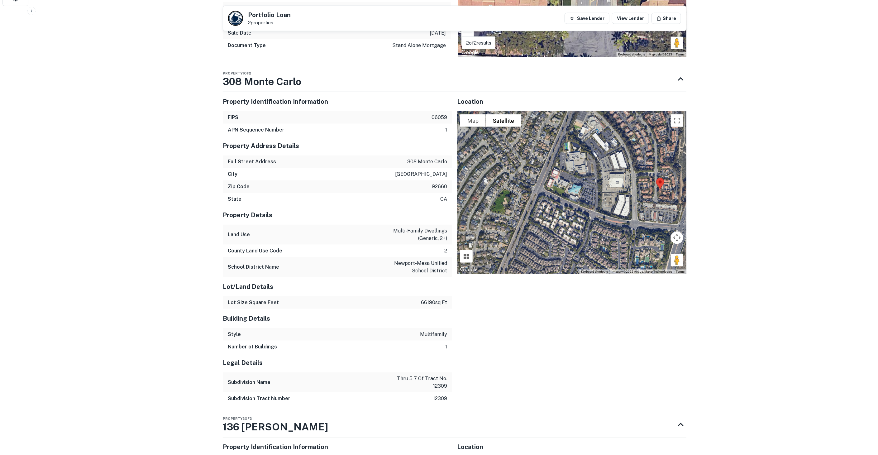
drag, startPoint x: 607, startPoint y: 169, endPoint x: 603, endPoint y: 174, distance: 6.6
click at [603, 174] on div at bounding box center [571, 192] width 229 height 163
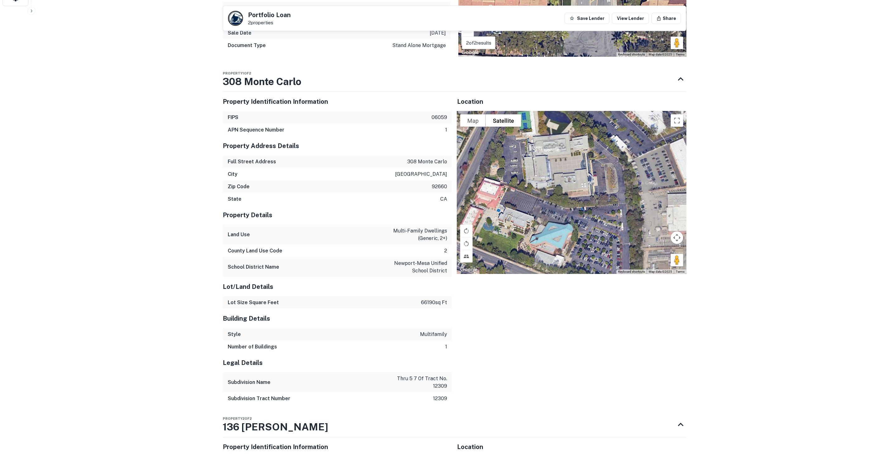
drag, startPoint x: 574, startPoint y: 170, endPoint x: 587, endPoint y: 193, distance: 26.8
click at [587, 193] on div at bounding box center [571, 192] width 229 height 163
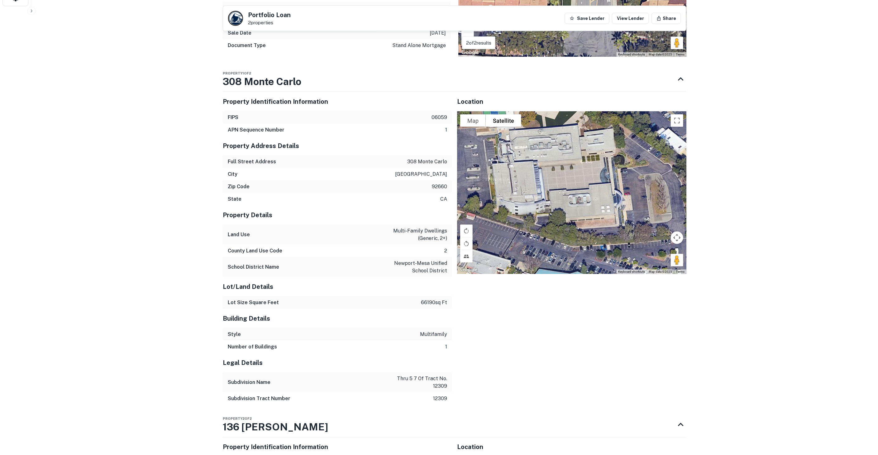
drag, startPoint x: 560, startPoint y: 174, endPoint x: 602, endPoint y: 216, distance: 59.5
click at [588, 211] on div at bounding box center [571, 192] width 229 height 163
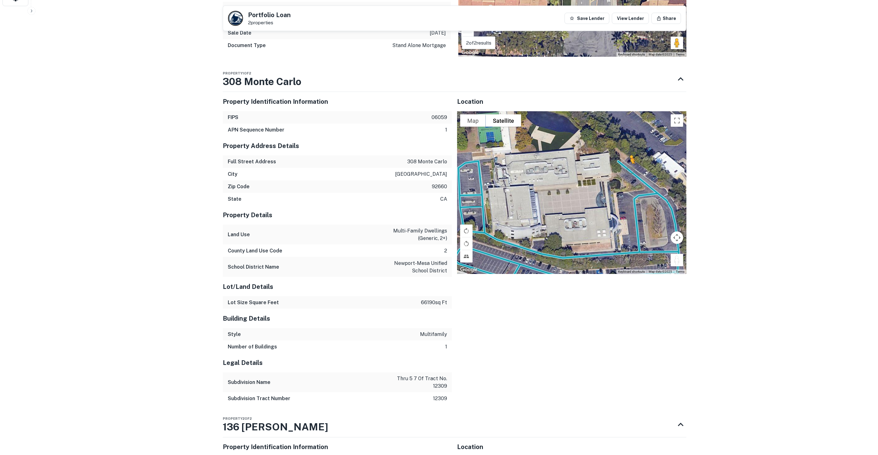
drag, startPoint x: 680, startPoint y: 260, endPoint x: 627, endPoint y: 165, distance: 108.9
click at [627, 165] on div "To activate drag with keyboard, press Alt + Enter. Once in keyboard drag state,…" at bounding box center [571, 192] width 229 height 163
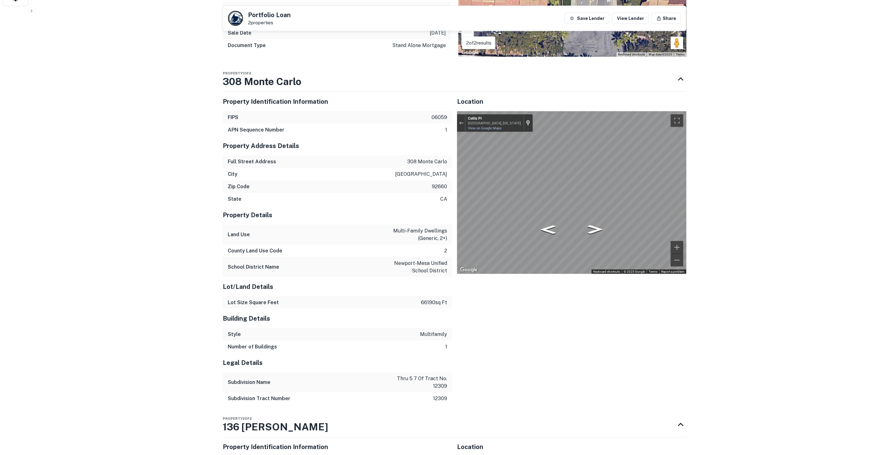
click at [625, 174] on div "Location To navigate the map with touch gestures double-tap and hold your finge…" at bounding box center [569, 246] width 234 height 318
drag, startPoint x: 456, startPoint y: 179, endPoint x: 687, endPoint y: 188, distance: 230.7
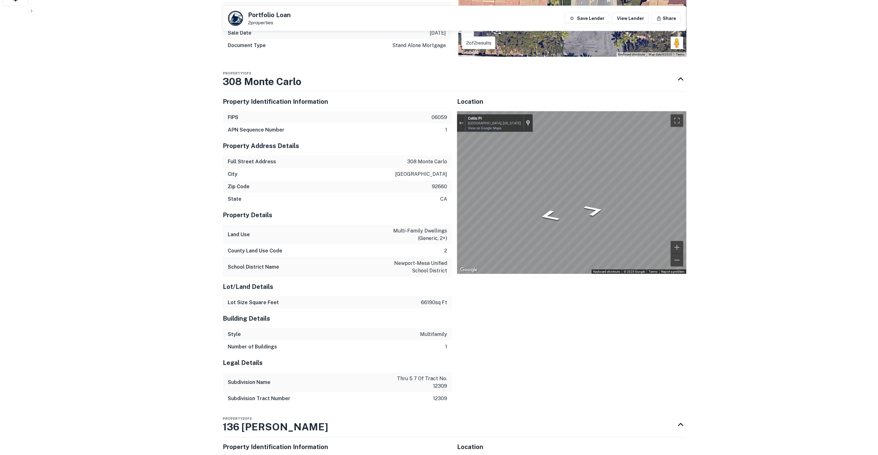
click at [689, 225] on div "Back to search Portfolio Loan 2 properties Save Lender View Lender Share Docume…" at bounding box center [454, 166] width 479 height 1204
drag, startPoint x: 713, startPoint y: 204, endPoint x: 701, endPoint y: 203, distance: 11.2
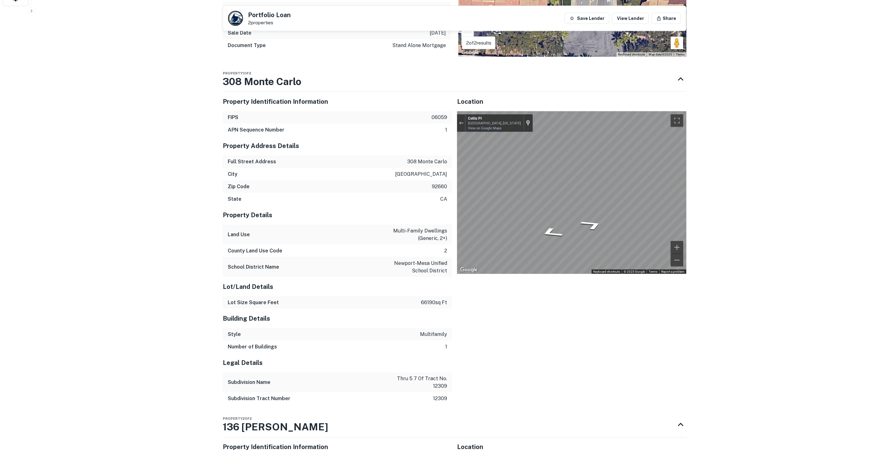
click at [465, 120] on button "Exit the Street View" at bounding box center [461, 123] width 8 height 8
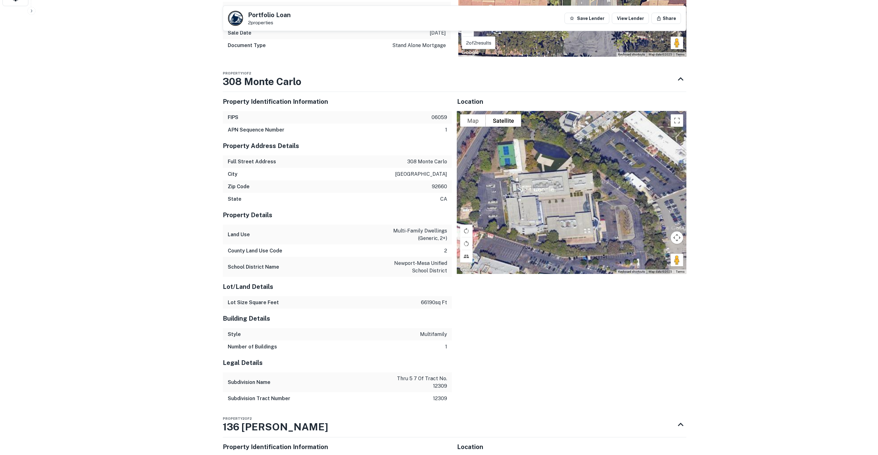
drag, startPoint x: 607, startPoint y: 192, endPoint x: 591, endPoint y: 201, distance: 18.0
click at [591, 201] on div "Loading..." at bounding box center [571, 192] width 229 height 163
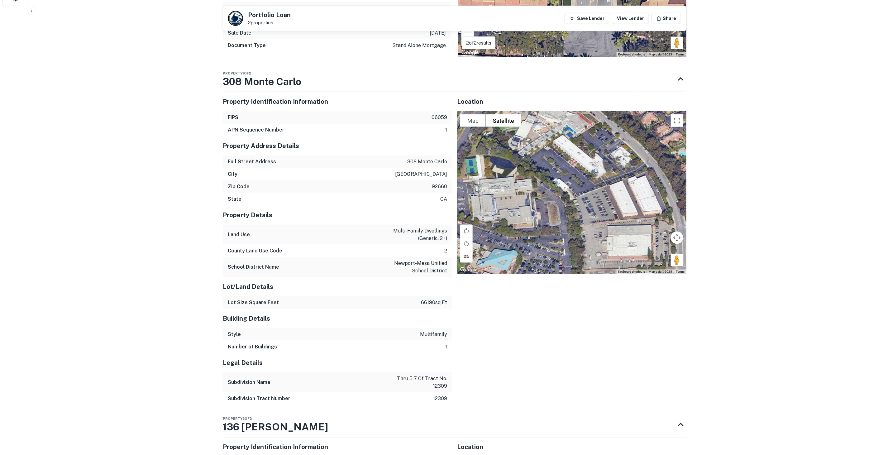
drag, startPoint x: 591, startPoint y: 183, endPoint x: 548, endPoint y: 166, distance: 45.6
click at [548, 166] on div "Loading..." at bounding box center [571, 192] width 229 height 163
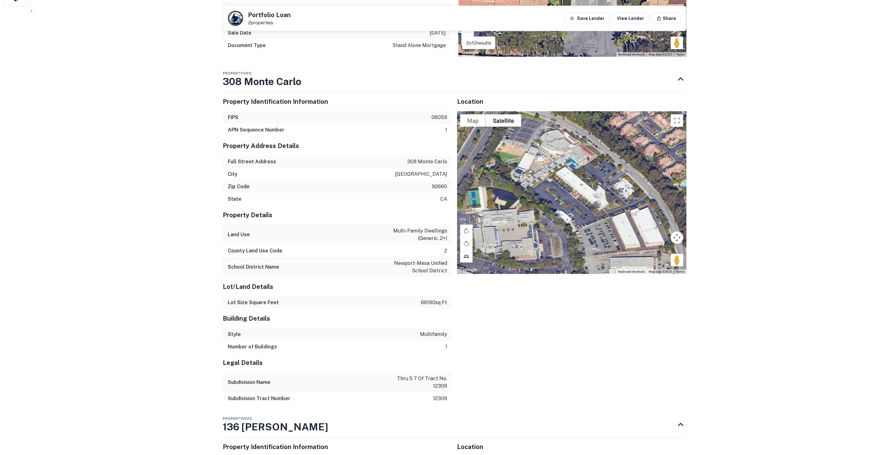
drag, startPoint x: 571, startPoint y: 216, endPoint x: 579, endPoint y: 246, distance: 31.0
click at [577, 247] on div "Loading..." at bounding box center [571, 192] width 229 height 163
click at [579, 246] on div "Loading..." at bounding box center [571, 192] width 229 height 163
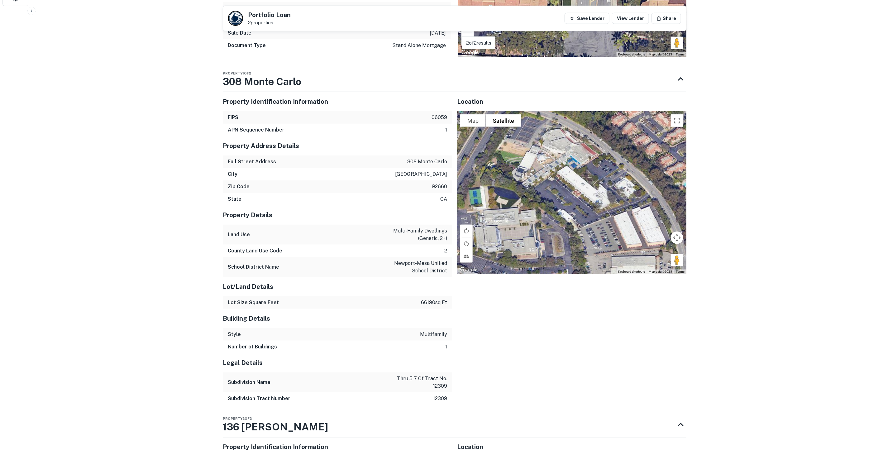
click at [583, 231] on div "Loading..." at bounding box center [571, 192] width 229 height 163
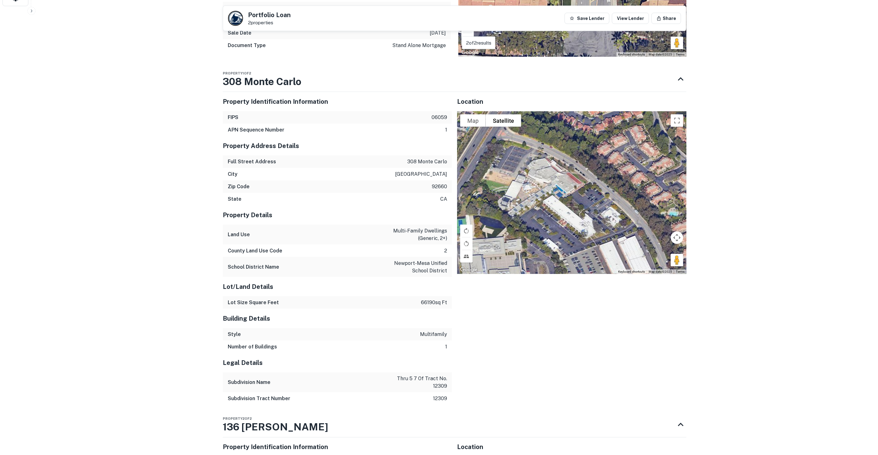
drag, startPoint x: 588, startPoint y: 212, endPoint x: 573, endPoint y: 241, distance: 32.6
click at [573, 241] on div "Loading..." at bounding box center [571, 192] width 229 height 163
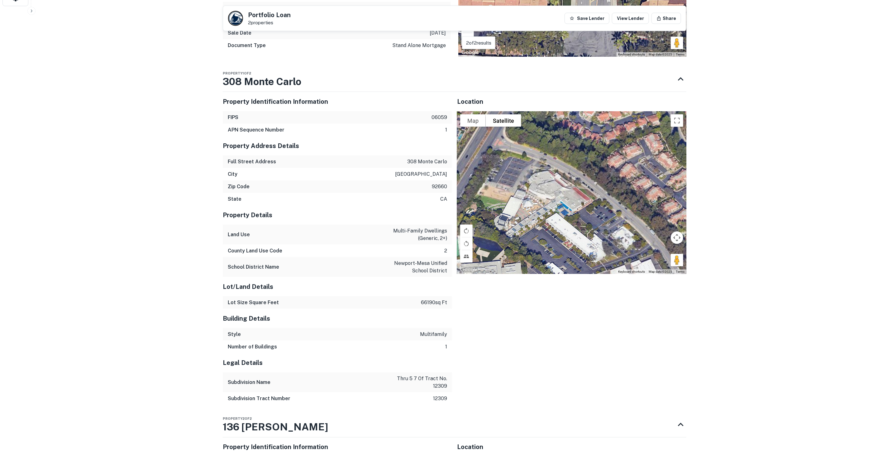
drag, startPoint x: 564, startPoint y: 205, endPoint x: 571, endPoint y: 221, distance: 17.2
click at [570, 225] on div "Loading..." at bounding box center [571, 192] width 229 height 163
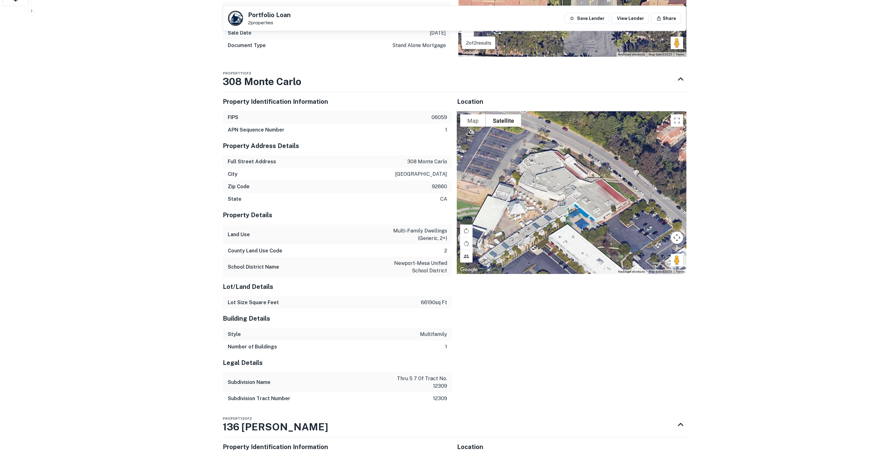
drag, startPoint x: 556, startPoint y: 202, endPoint x: 579, endPoint y: 227, distance: 34.2
click at [579, 227] on div "Loading..." at bounding box center [571, 192] width 229 height 163
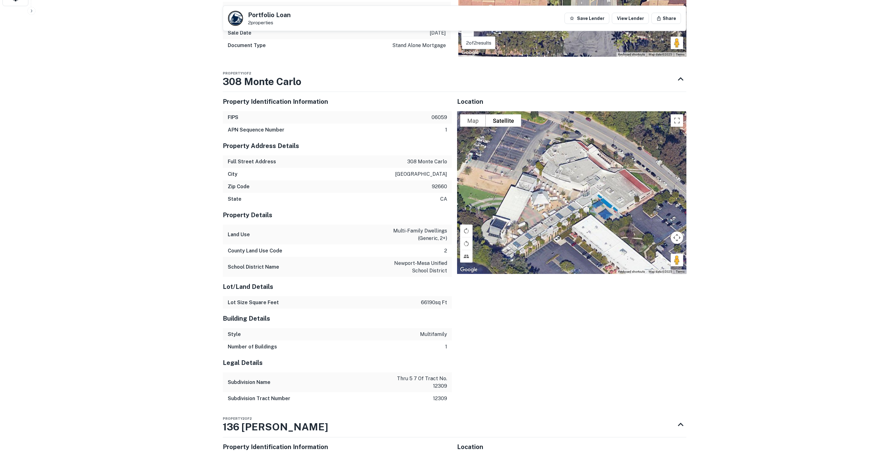
drag, startPoint x: 604, startPoint y: 214, endPoint x: 624, endPoint y: 218, distance: 20.0
click at [624, 218] on div "Loading..." at bounding box center [571, 192] width 229 height 163
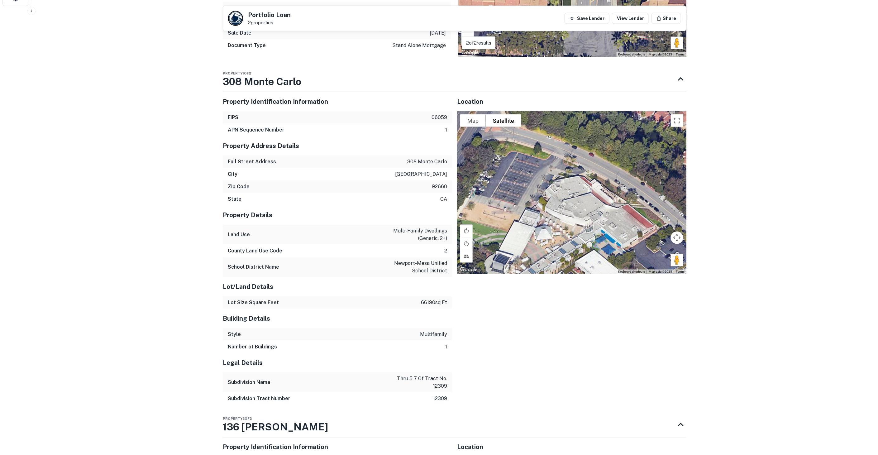
drag, startPoint x: 611, startPoint y: 176, endPoint x: 606, endPoint y: 204, distance: 28.1
click at [606, 204] on div "Loading..." at bounding box center [571, 192] width 229 height 163
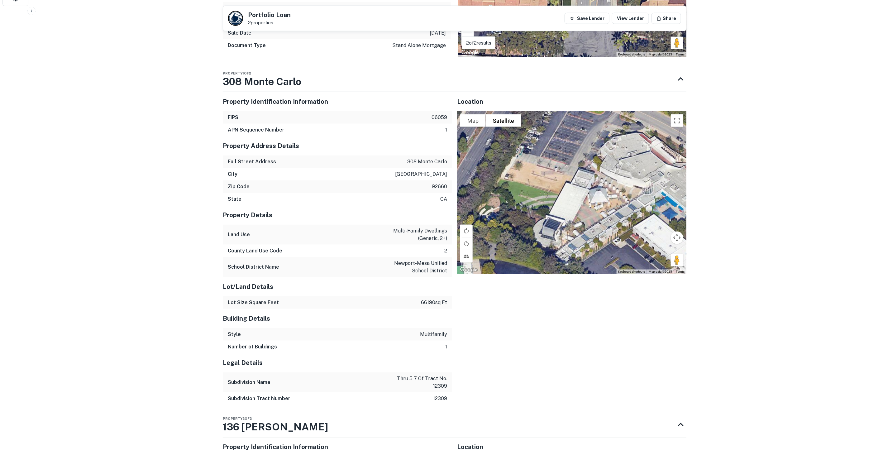
drag, startPoint x: 521, startPoint y: 219, endPoint x: 569, endPoint y: 189, distance: 56.0
click at [577, 178] on div "Loading..." at bounding box center [571, 192] width 229 height 163
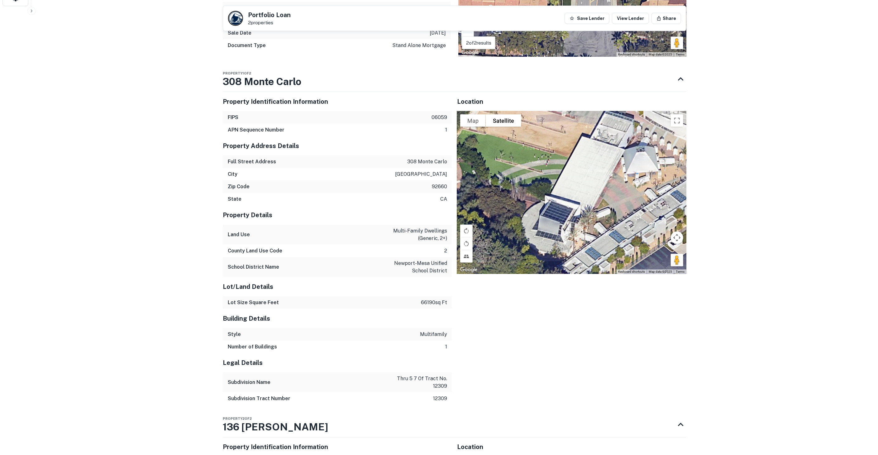
drag, startPoint x: 555, startPoint y: 238, endPoint x: 589, endPoint y: 164, distance: 81.6
click at [589, 164] on div "Loading..." at bounding box center [571, 192] width 229 height 163
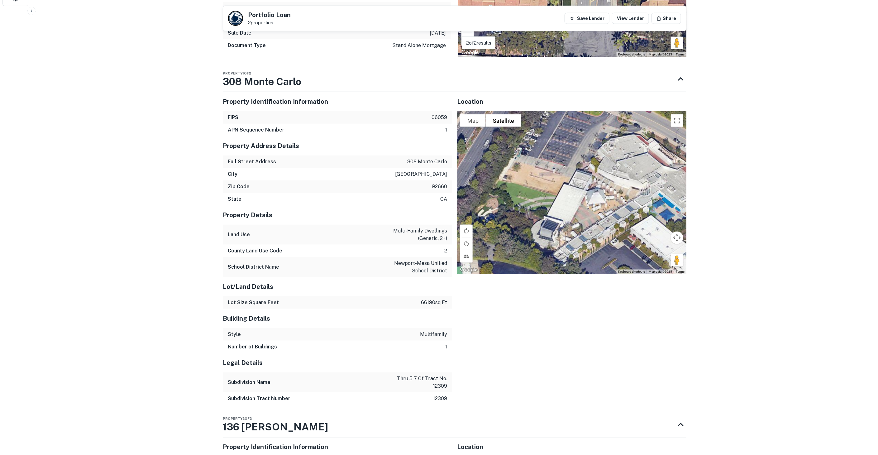
drag, startPoint x: 606, startPoint y: 160, endPoint x: 611, endPoint y: 189, distance: 28.8
click at [580, 196] on div "Loading..." at bounding box center [571, 192] width 229 height 163
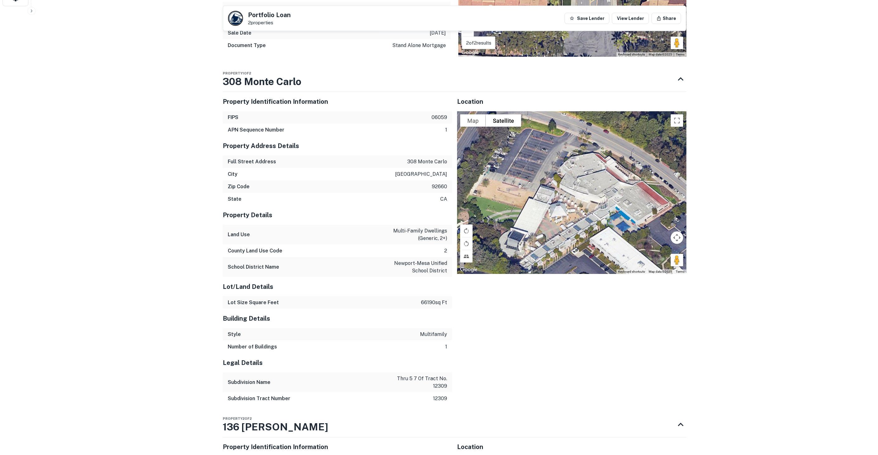
drag, startPoint x: 594, startPoint y: 169, endPoint x: 573, endPoint y: 178, distance: 23.4
click at [573, 178] on div "Loading..." at bounding box center [571, 192] width 229 height 163
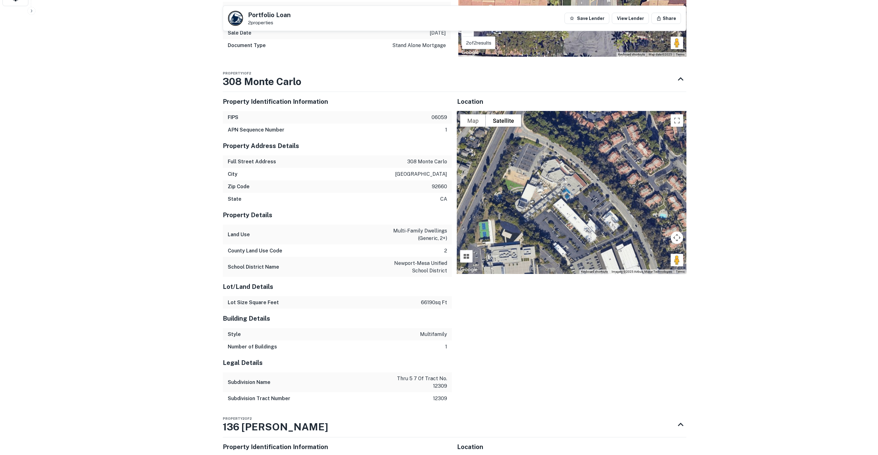
drag, startPoint x: 591, startPoint y: 200, endPoint x: 555, endPoint y: 186, distance: 38.9
click at [555, 186] on div "Loading..." at bounding box center [571, 192] width 229 height 163
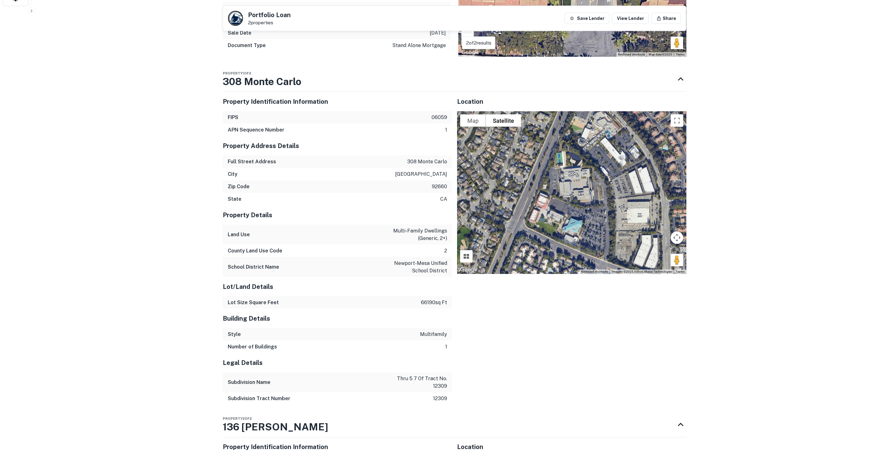
drag, startPoint x: 553, startPoint y: 200, endPoint x: 601, endPoint y: 137, distance: 79.1
click at [601, 137] on div "Loading..." at bounding box center [571, 192] width 229 height 163
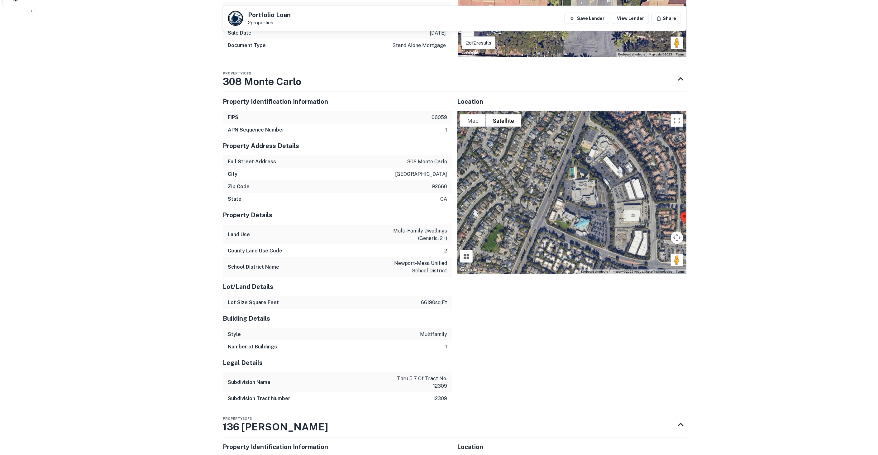
drag, startPoint x: 601, startPoint y: 137, endPoint x: 597, endPoint y: 170, distance: 33.2
click at [603, 164] on div "Loading..." at bounding box center [571, 192] width 229 height 163
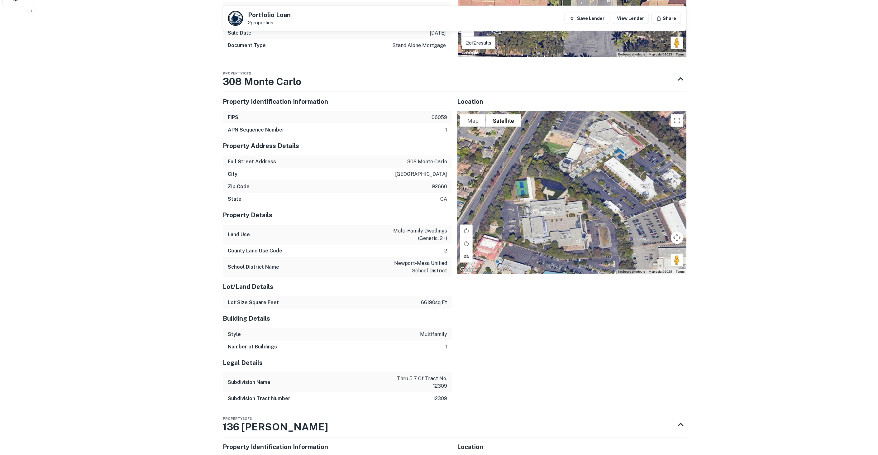
drag, startPoint x: 602, startPoint y: 161, endPoint x: 615, endPoint y: 180, distance: 23.1
click at [617, 179] on div "Loading..." at bounding box center [571, 192] width 229 height 163
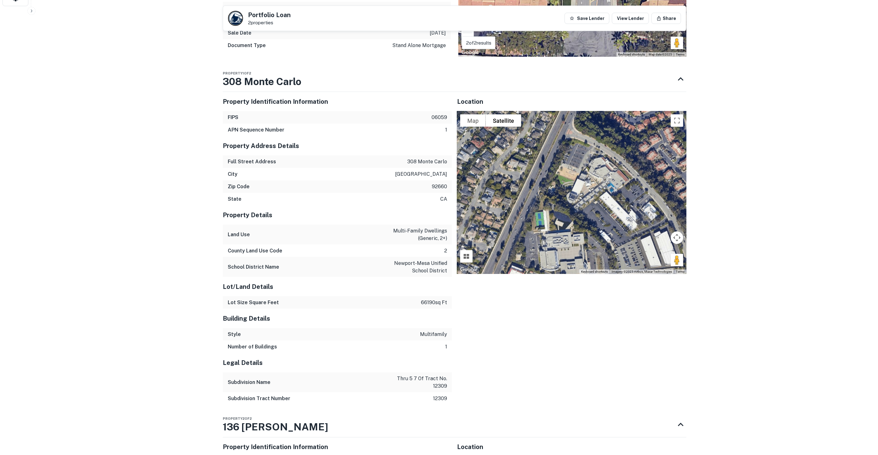
drag, startPoint x: 608, startPoint y: 189, endPoint x: 603, endPoint y: 211, distance: 22.0
click at [603, 211] on div "Loading..." at bounding box center [571, 192] width 229 height 163
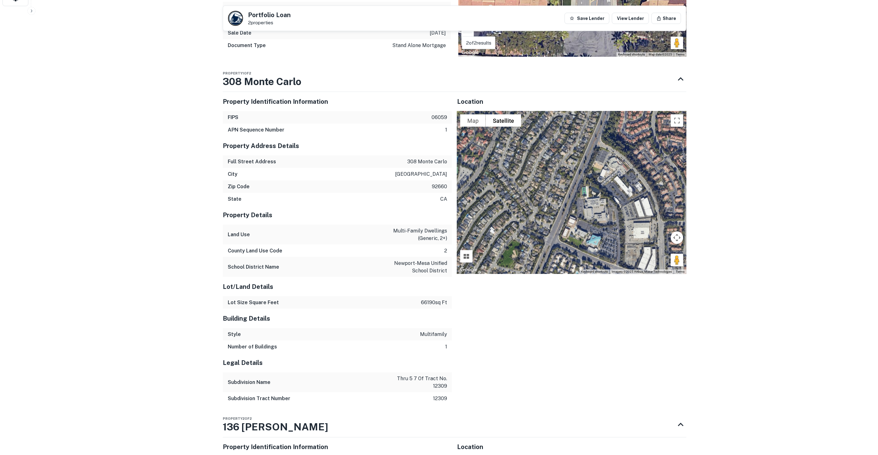
drag, startPoint x: 604, startPoint y: 210, endPoint x: 617, endPoint y: 181, distance: 31.0
click at [617, 181] on div "Loading..." at bounding box center [571, 192] width 229 height 163
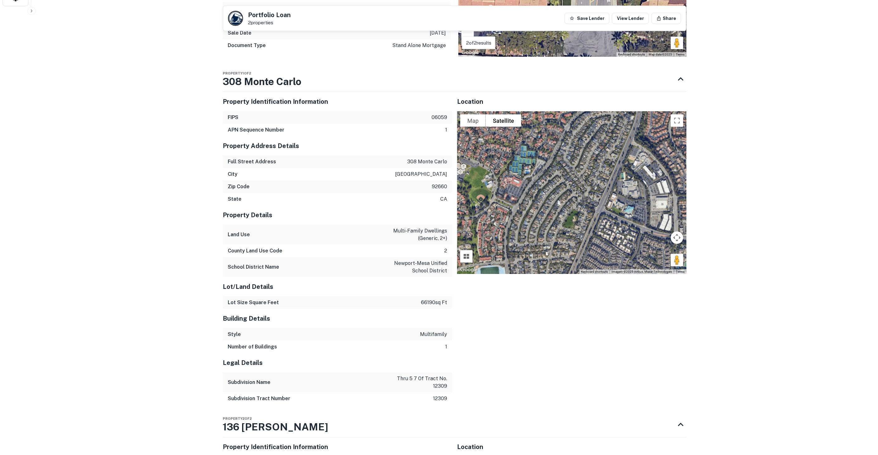
drag, startPoint x: 594, startPoint y: 205, endPoint x: 625, endPoint y: 188, distance: 35.7
click at [625, 188] on div "Loading..." at bounding box center [571, 192] width 229 height 163
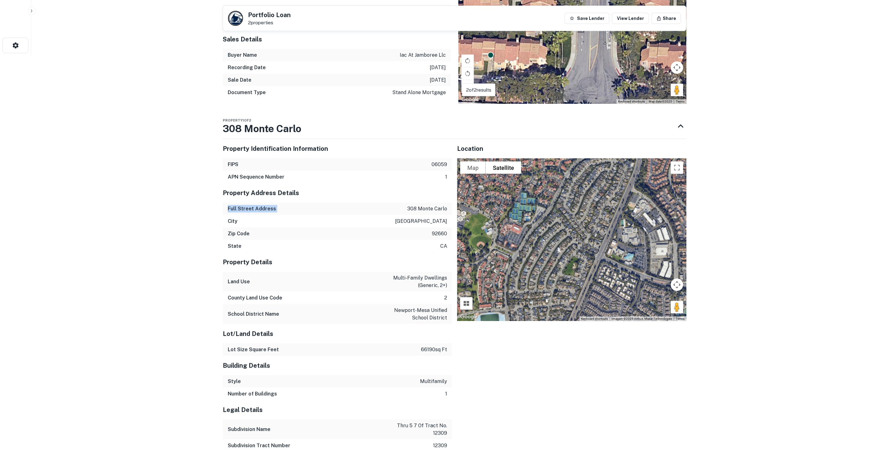
click at [398, 201] on div "Property Identification Information FIPS 06059 APN Sequence Number 1 Property A…" at bounding box center [337, 295] width 229 height 313
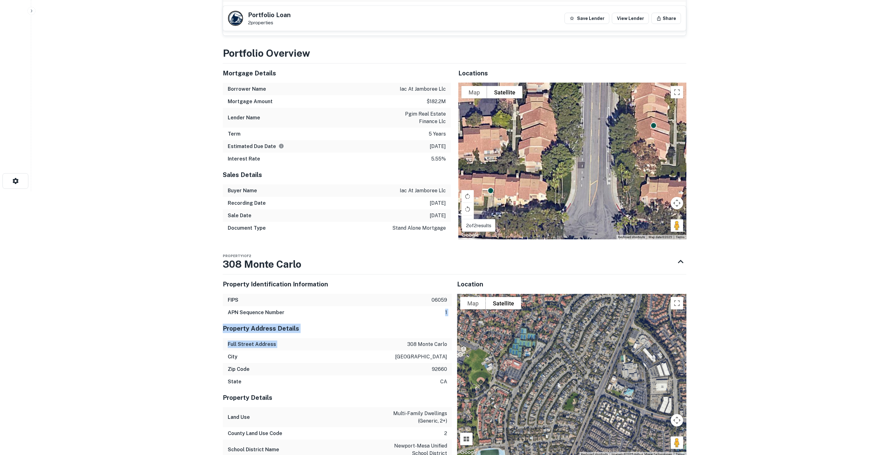
scroll to position [204, 0]
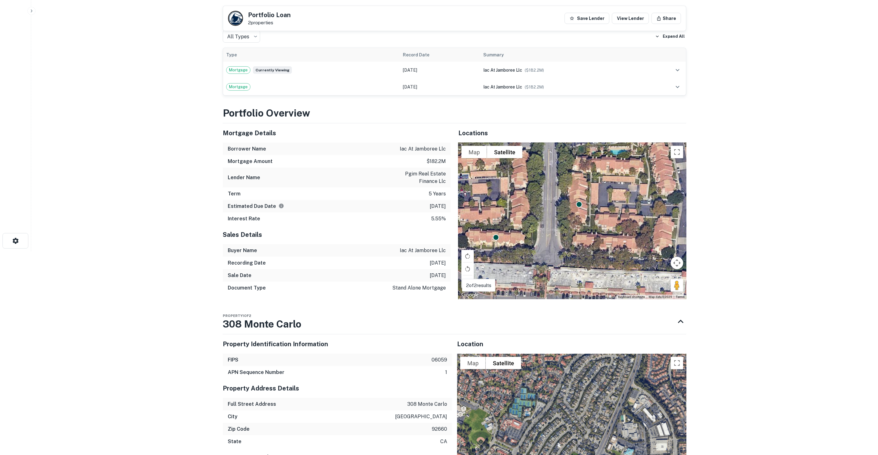
drag, startPoint x: 583, startPoint y: 229, endPoint x: 552, endPoint y: 225, distance: 30.8
click at [546, 227] on div "To activate drag with keyboard, press Alt + Enter. Once in keyboard drag state,…" at bounding box center [572, 221] width 228 height 156
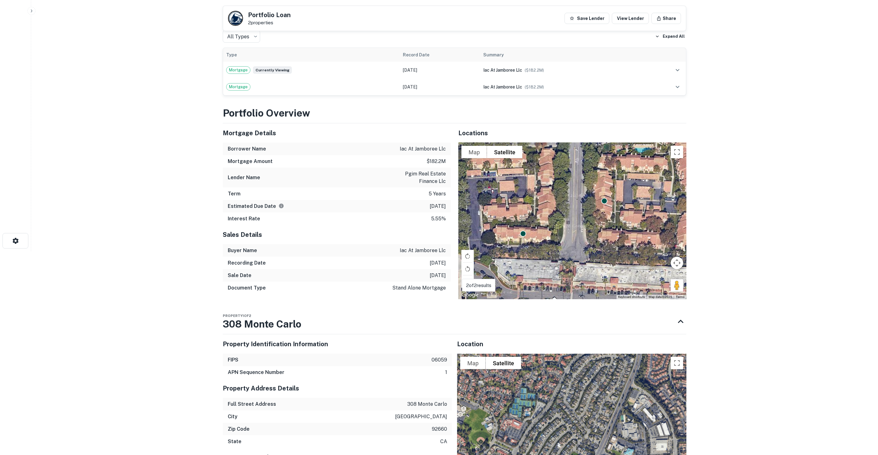
drag, startPoint x: 552, startPoint y: 225, endPoint x: 583, endPoint y: 220, distance: 30.9
click at [583, 220] on div "To activate drag with keyboard, press Alt + Enter. Once in keyboard drag state,…" at bounding box center [572, 221] width 228 height 156
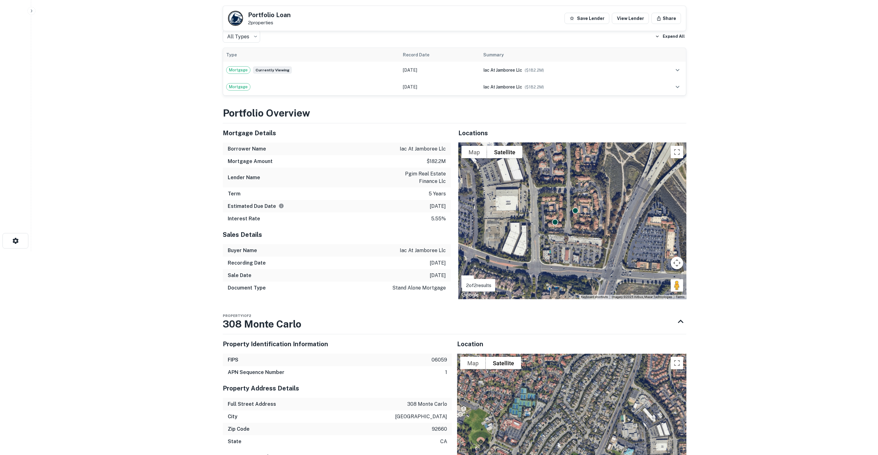
drag, startPoint x: 555, startPoint y: 225, endPoint x: 565, endPoint y: 220, distance: 11.4
click at [565, 220] on div "To activate drag with keyboard, press Alt + Enter. Once in keyboard drag state,…" at bounding box center [572, 221] width 228 height 156
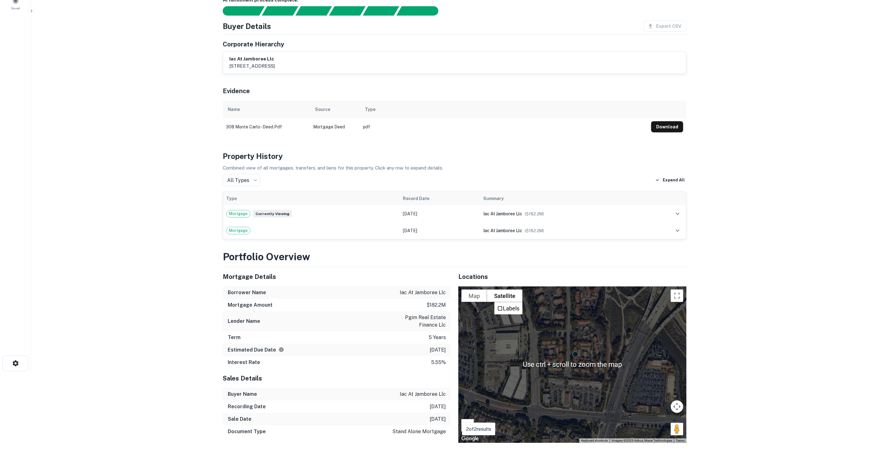
scroll to position [0, 0]
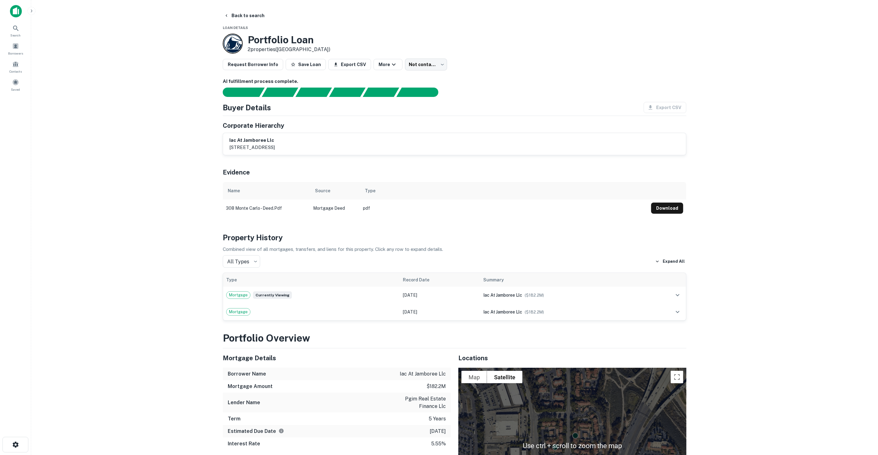
click at [471, 149] on div "iac at jamboree llc 550 newport center drive, newport beach, ca, 92660" at bounding box center [454, 144] width 450 height 14
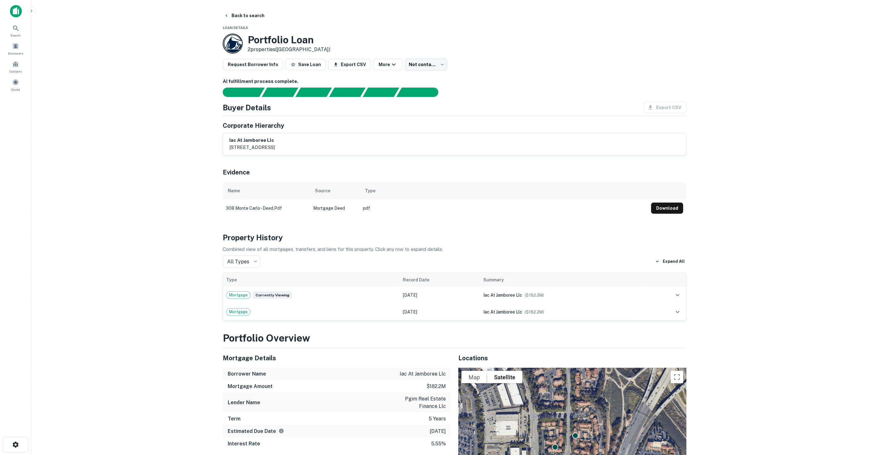
click at [370, 145] on div "iac at jamboree llc 550 newport center drive, newport beach, ca, 92660" at bounding box center [454, 144] width 450 height 14
click at [344, 65] on button "Export CSV" at bounding box center [349, 64] width 43 height 11
drag, startPoint x: 841, startPoint y: 132, endPoint x: 838, endPoint y: 136, distance: 4.7
click at [841, 132] on main "Back to search Loan Details Portfolio Loan 2 properties (CA) Request Borrower I…" at bounding box center [454, 227] width 847 height 455
click at [254, 59] on button "Request Borrower Info" at bounding box center [253, 64] width 60 height 11
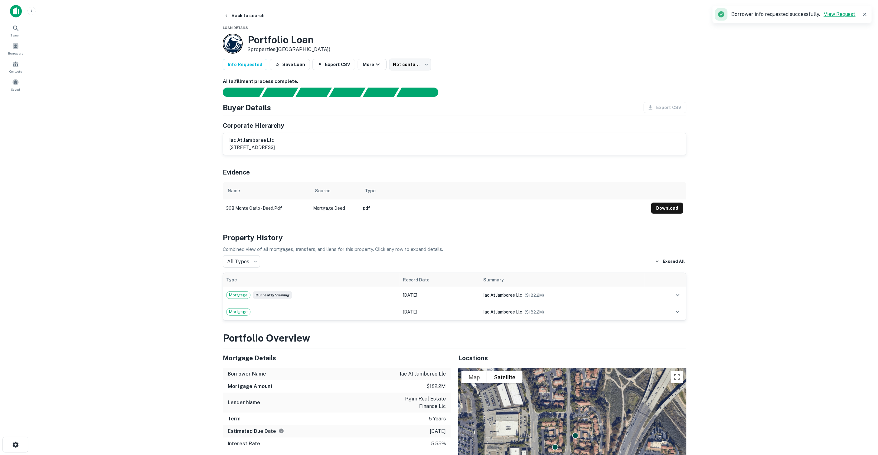
click at [841, 15] on link "View Request" at bounding box center [840, 14] width 32 height 6
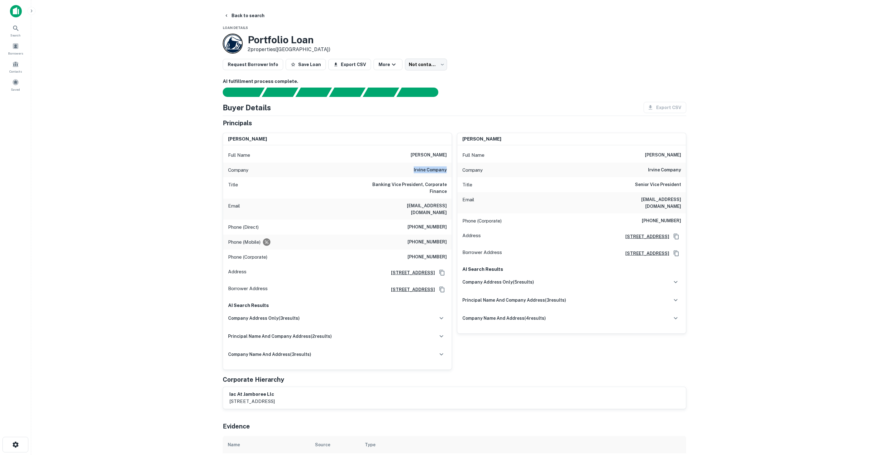
drag, startPoint x: 414, startPoint y: 169, endPoint x: 450, endPoint y: 173, distance: 37.0
click at [450, 173] on div "Company irvine company" at bounding box center [337, 170] width 229 height 15
click at [22, 8] on div at bounding box center [41, 11] width 62 height 12
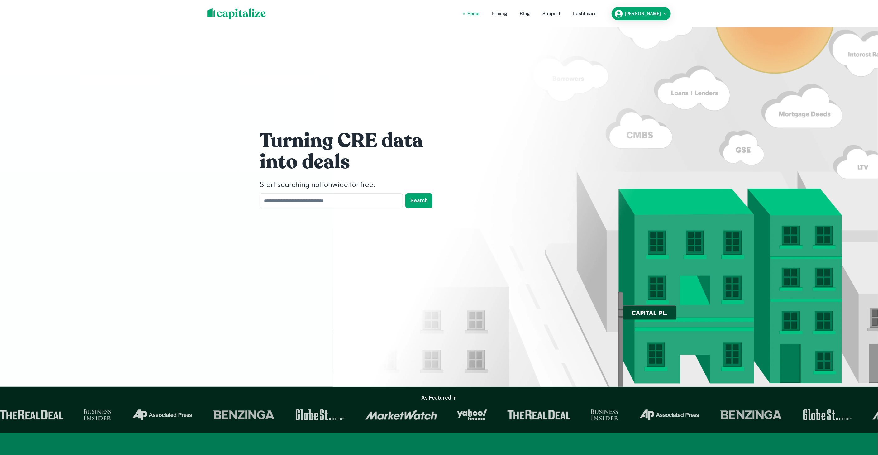
click at [235, 12] on img at bounding box center [236, 13] width 59 height 11
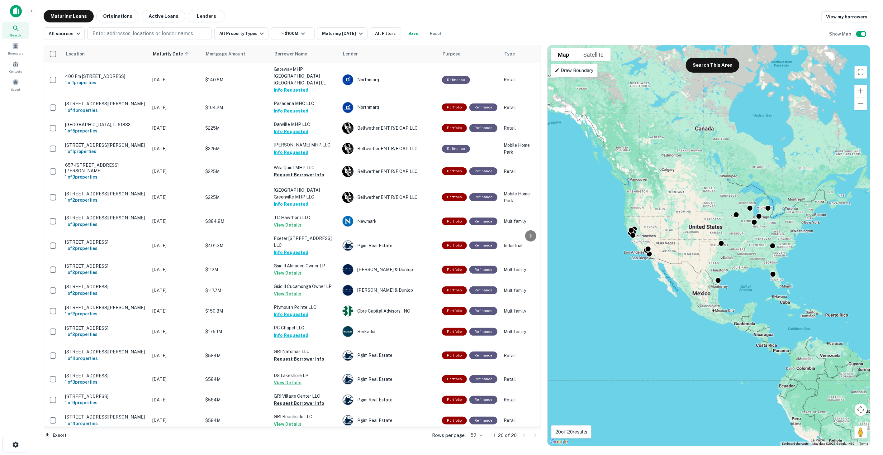
drag, startPoint x: 596, startPoint y: 248, endPoint x: 614, endPoint y: 236, distance: 21.8
click at [614, 236] on div "To activate drag with keyboard, press Alt + Enter. Once in keyboard drag state,…" at bounding box center [709, 245] width 323 height 401
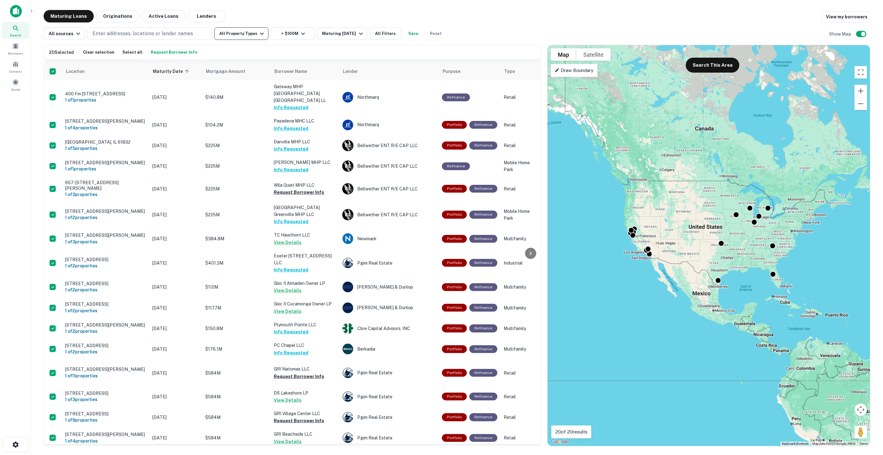
click at [251, 31] on button "All Property Types" at bounding box center [241, 33] width 54 height 12
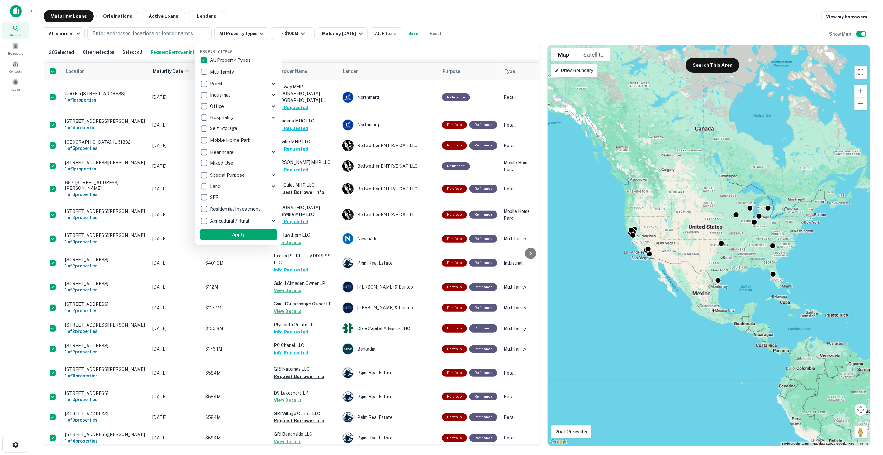
drag, startPoint x: 428, startPoint y: 344, endPoint x: 429, endPoint y: 349, distance: 5.0
click at [429, 346] on div at bounding box center [441, 227] width 883 height 455
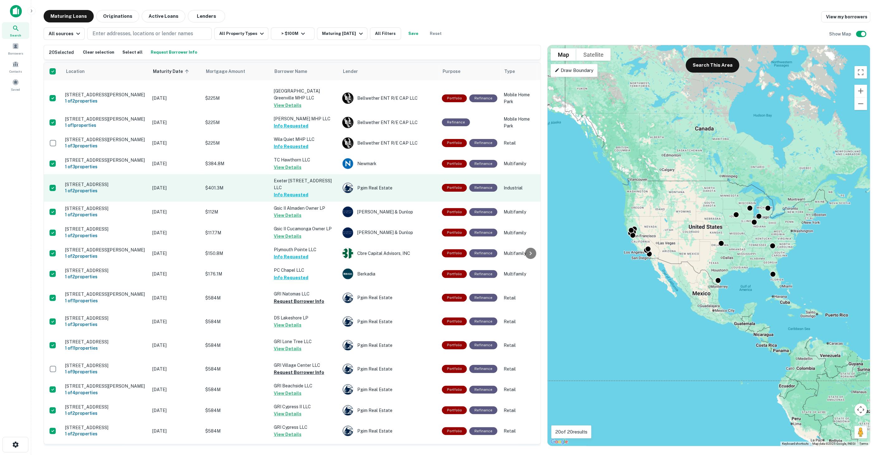
scroll to position [115, 0]
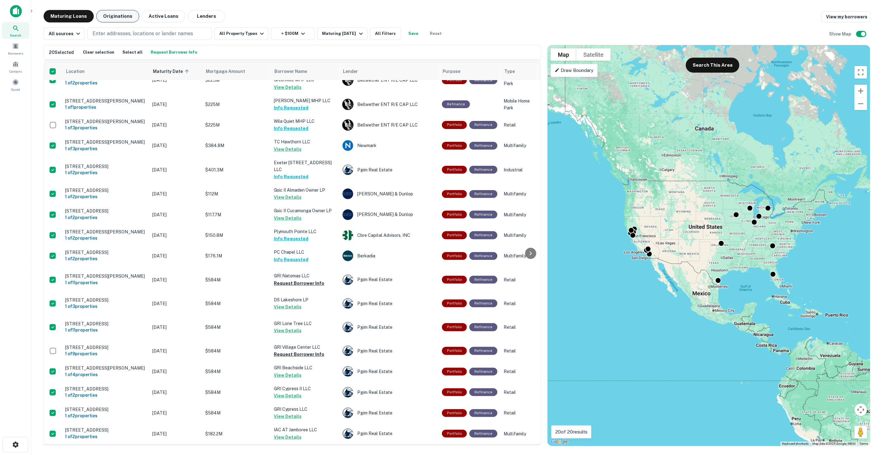
click at [116, 16] on button "Originations" at bounding box center [117, 16] width 43 height 12
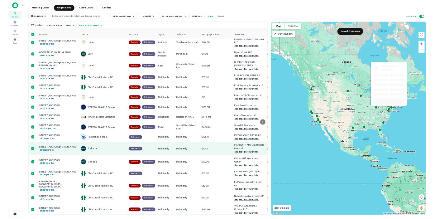
scroll to position [361, 0]
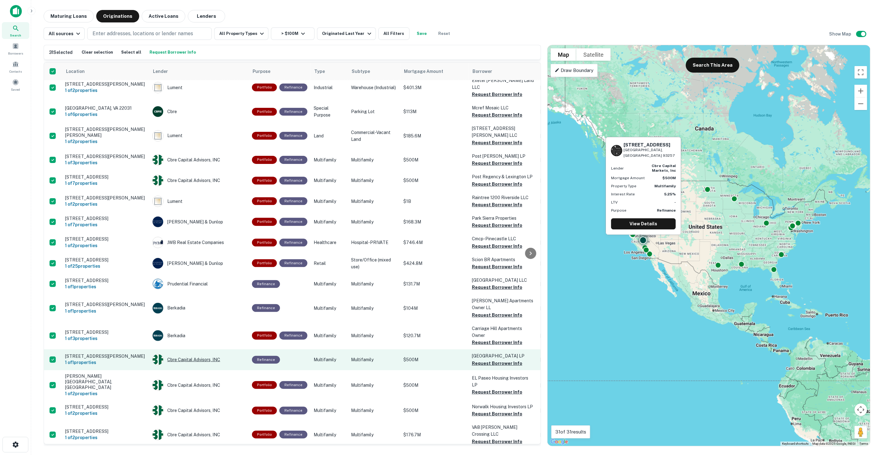
click at [201, 361] on div "Cbre Capital Advisors, INC" at bounding box center [198, 359] width 93 height 11
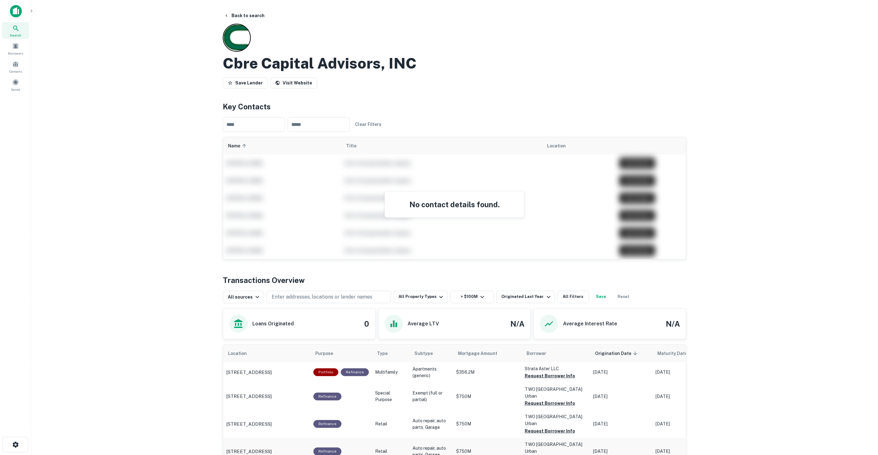
click at [504, 455] on html "Search Borrowers Contacts Saved Back to search Cbre Capital Advisors, INC Save …" at bounding box center [439, 227] width 878 height 455
